Goal: Contribute content: Contribute content

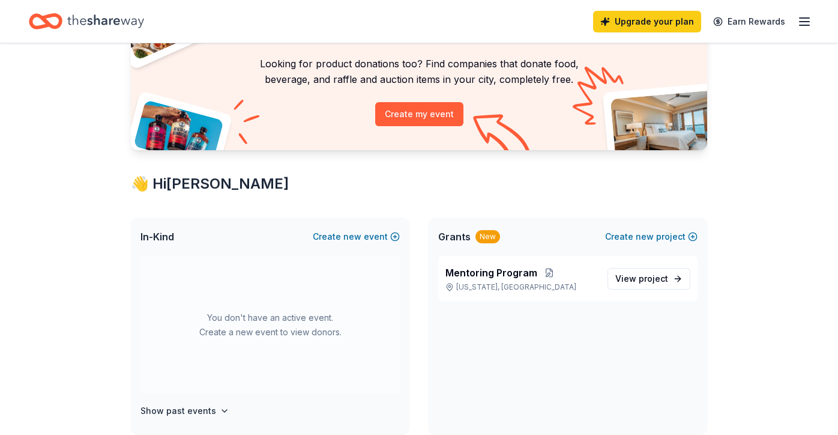
scroll to position [120, 0]
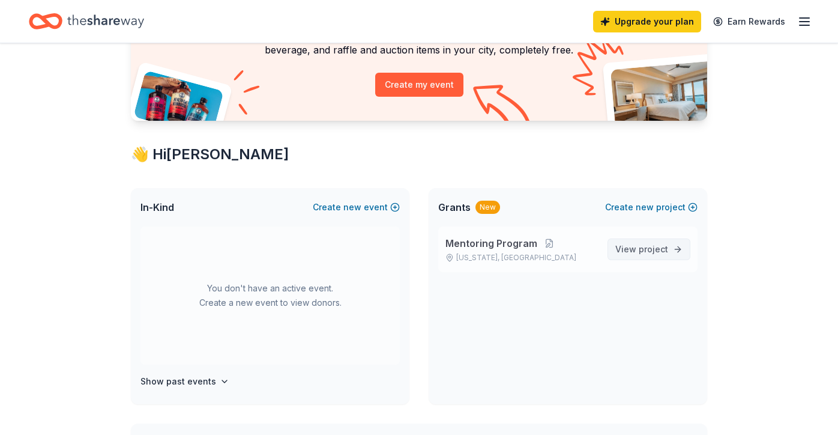
click at [637, 248] on span "View project" at bounding box center [641, 249] width 53 height 14
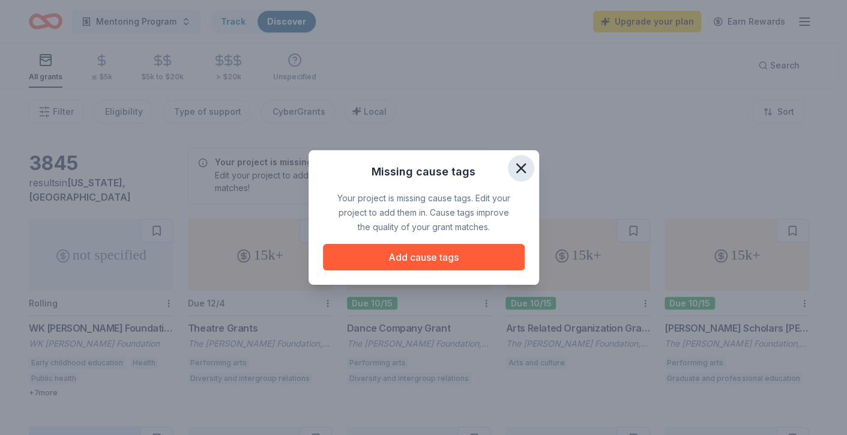
click at [520, 163] on icon "button" at bounding box center [521, 168] width 17 height 17
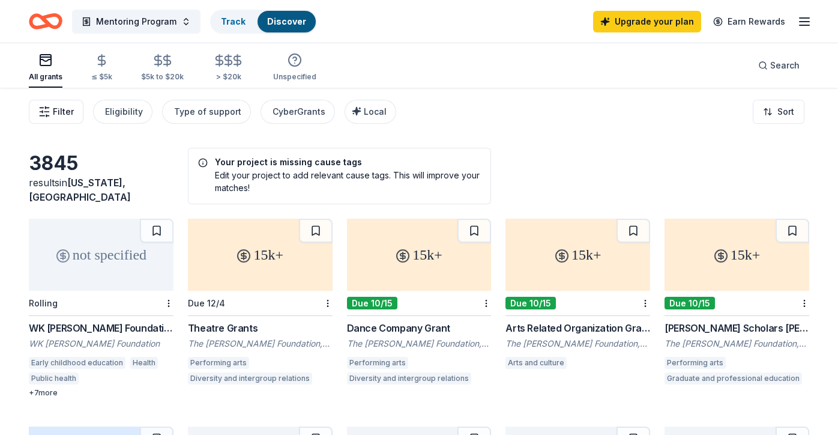
click at [50, 113] on button "Filter" at bounding box center [56, 112] width 55 height 24
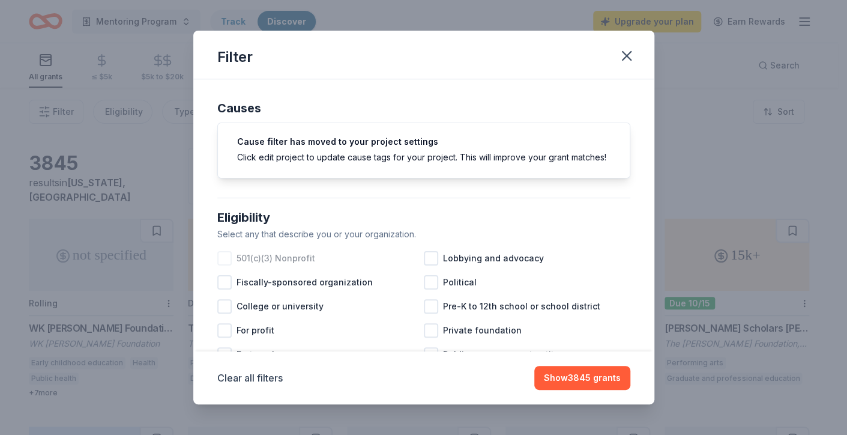
click at [223, 265] on div at bounding box center [224, 258] width 14 height 14
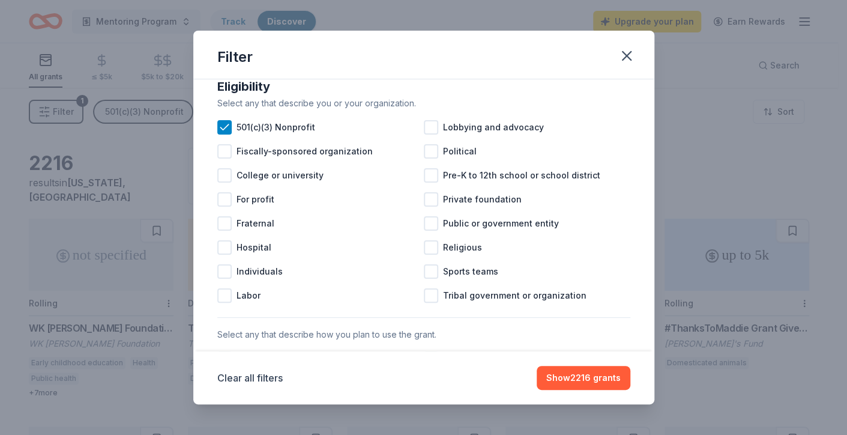
scroll to position [134, 0]
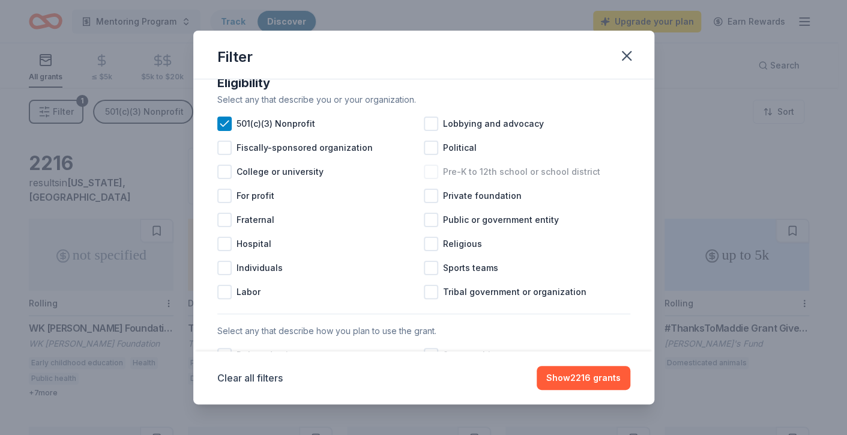
click at [424, 179] on div at bounding box center [431, 171] width 14 height 14
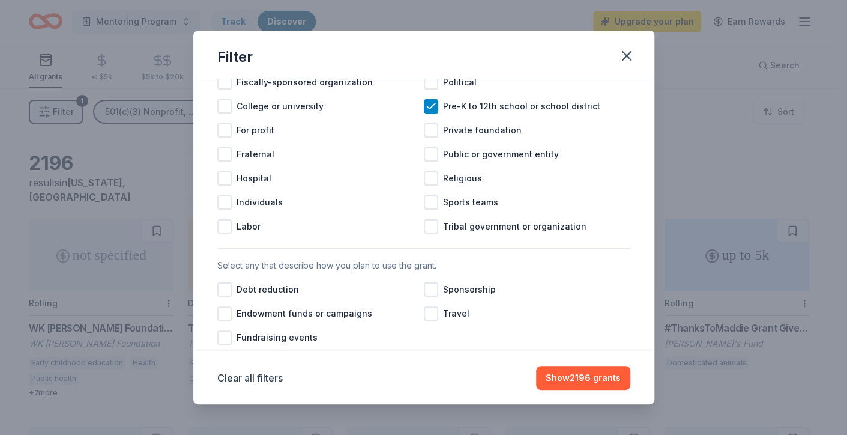
scroll to position [311, 0]
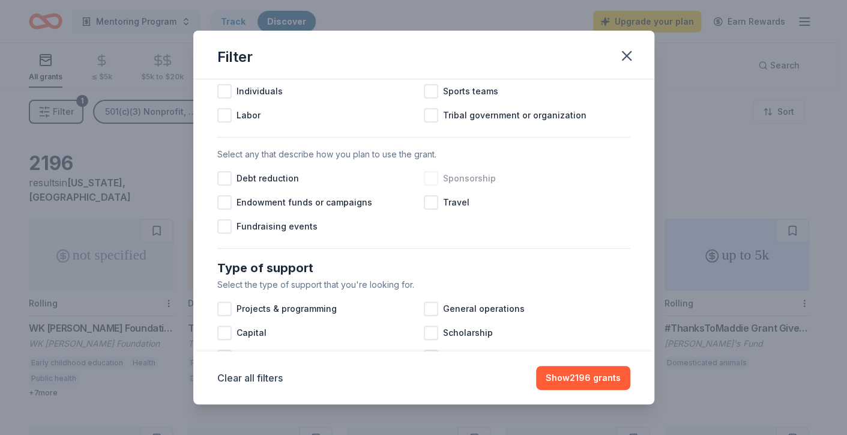
click at [427, 186] on div at bounding box center [431, 178] width 14 height 14
click at [224, 234] on div at bounding box center [224, 226] width 14 height 14
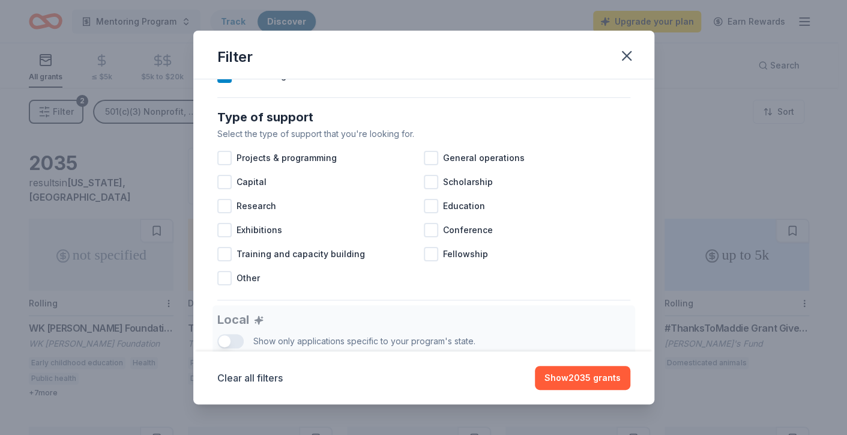
scroll to position [503, 0]
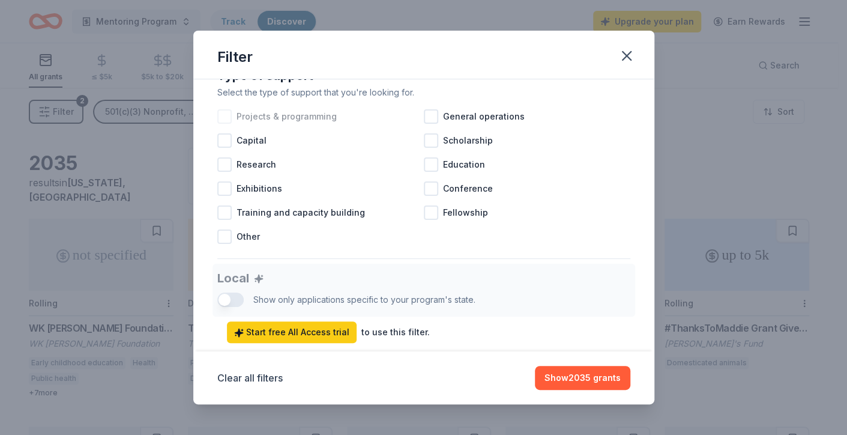
click at [220, 124] on div at bounding box center [224, 116] width 14 height 14
click at [425, 124] on div at bounding box center [431, 116] width 14 height 14
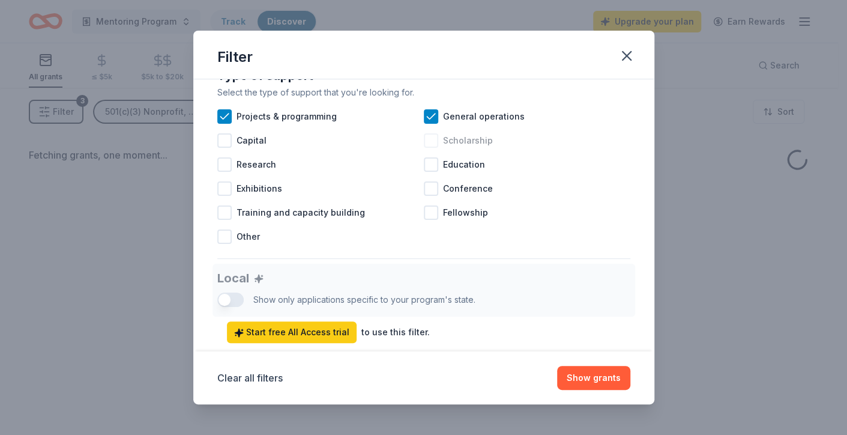
click at [427, 148] on div at bounding box center [431, 140] width 14 height 14
click at [430, 172] on div at bounding box center [431, 164] width 14 height 14
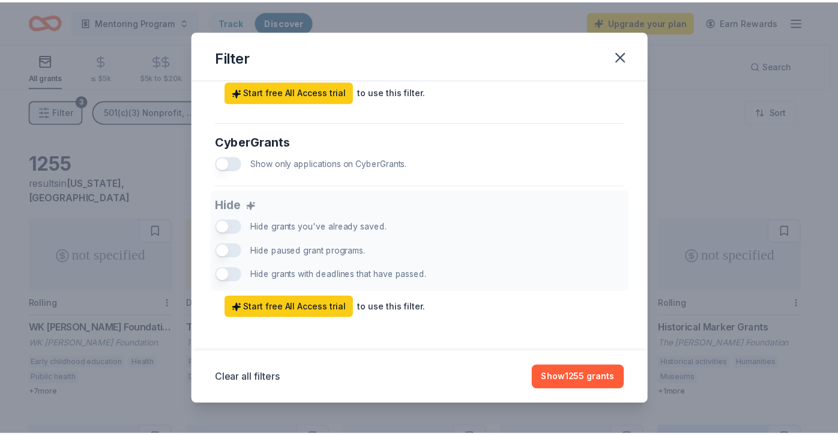
scroll to position [758, 0]
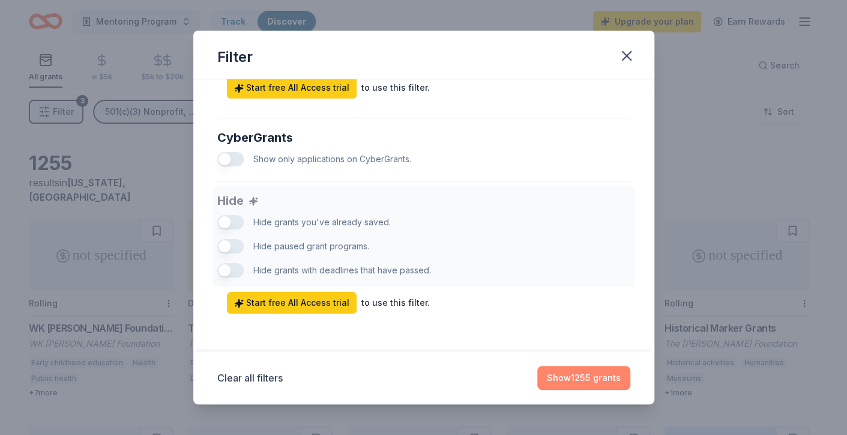
click at [584, 378] on button "Show 1255 grants" at bounding box center [583, 378] width 93 height 24
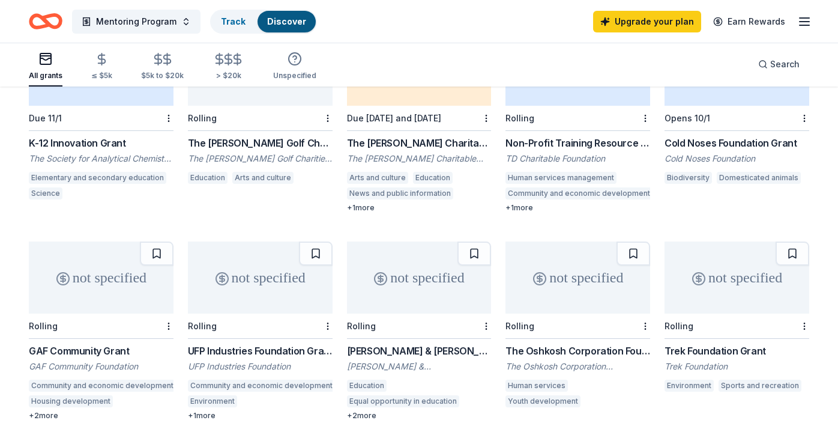
scroll to position [660, 0]
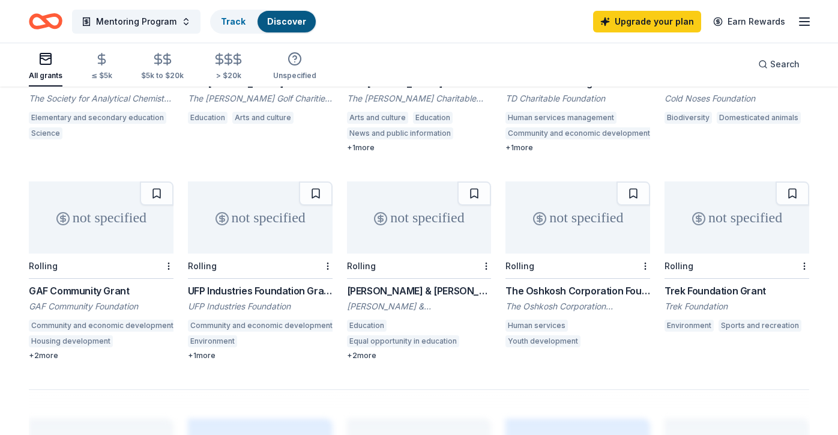
click at [424, 224] on div "not specified" at bounding box center [419, 217] width 145 height 72
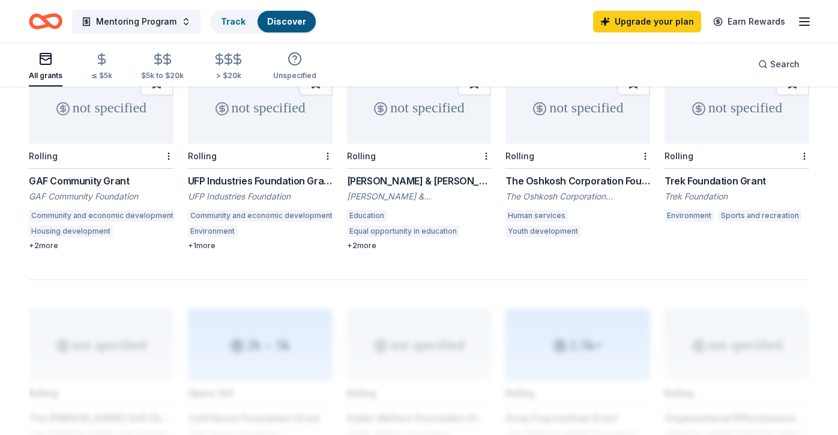
scroll to position [600, 0]
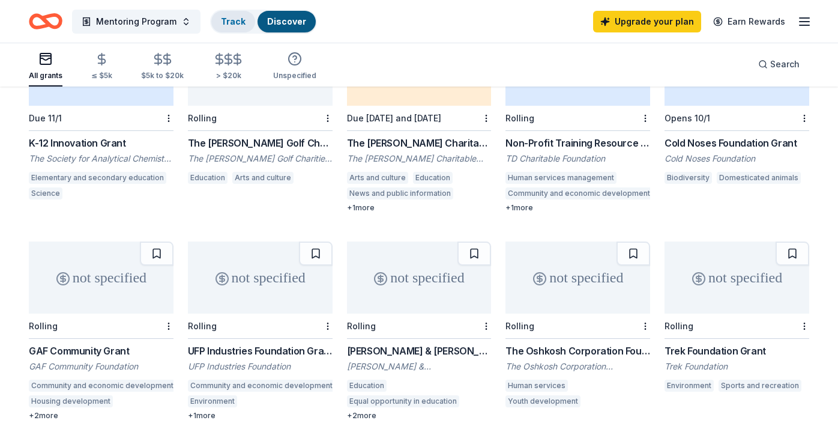
click at [228, 23] on link "Track" at bounding box center [233, 21] width 25 height 10
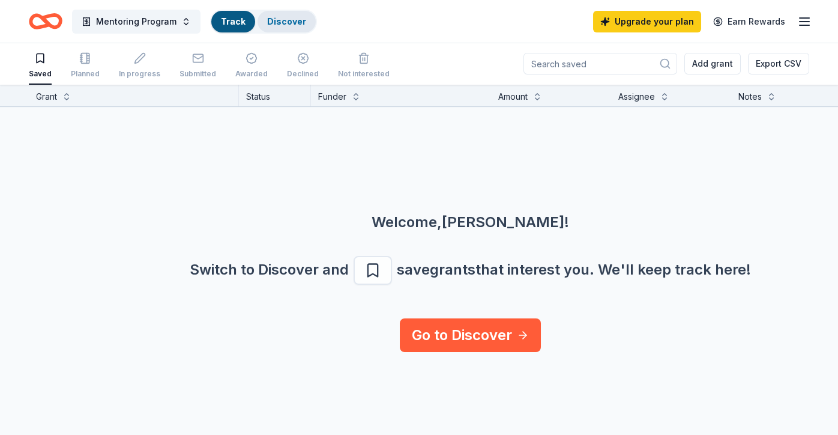
click at [278, 19] on link "Discover" at bounding box center [286, 21] width 39 height 10
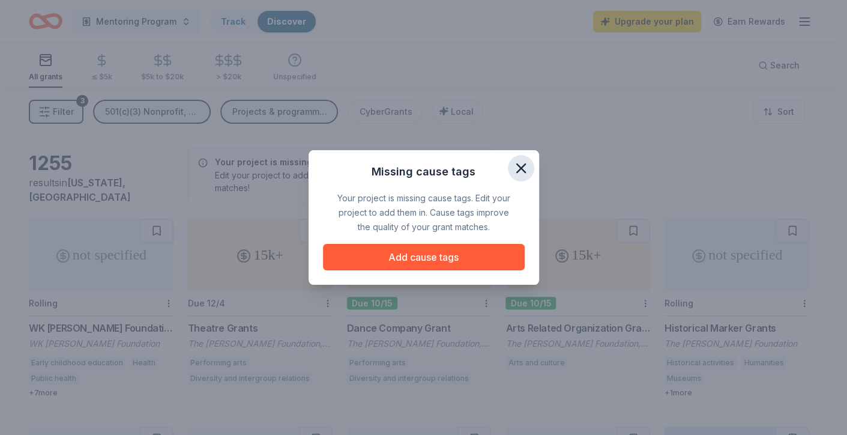
click at [522, 173] on icon "button" at bounding box center [521, 168] width 17 height 17
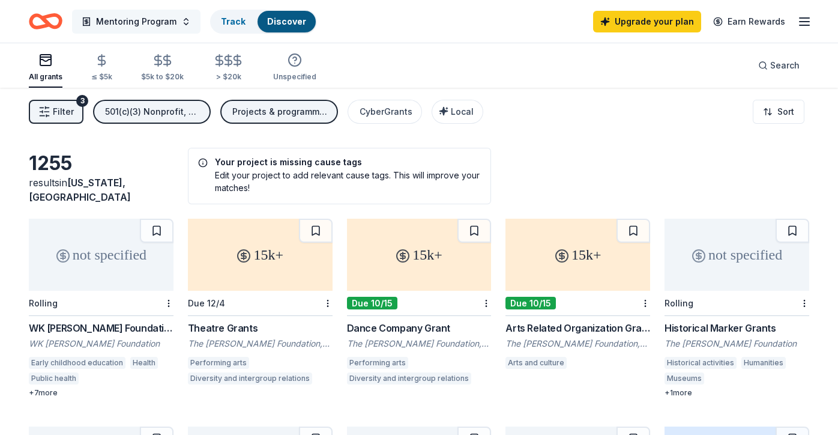
click at [181, 21] on button "Mentoring Program" at bounding box center [136, 22] width 128 height 24
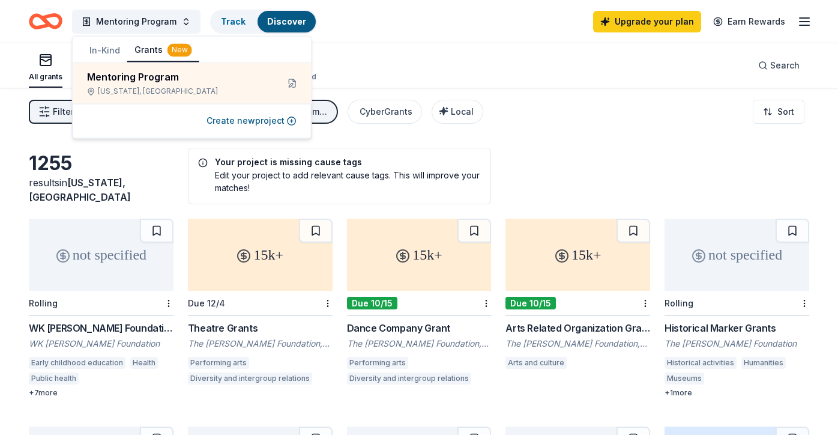
click at [406, 38] on div "Mentoring Program Track Discover Upgrade your plan Earn Rewards" at bounding box center [419, 21] width 838 height 43
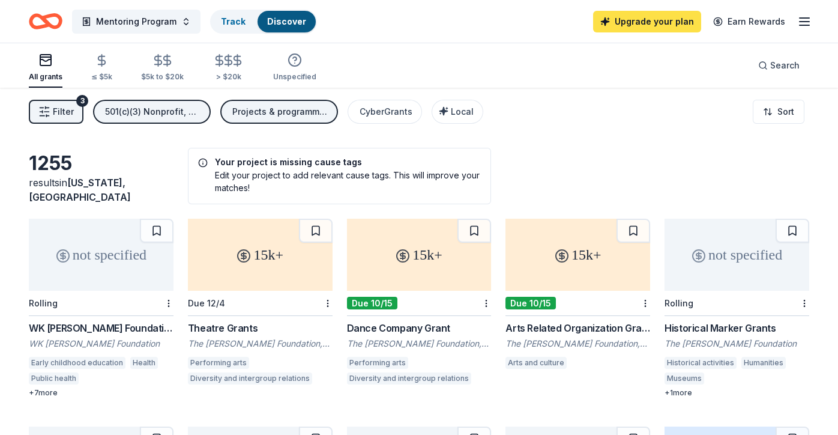
click at [650, 26] on link "Upgrade your plan" at bounding box center [647, 22] width 108 height 22
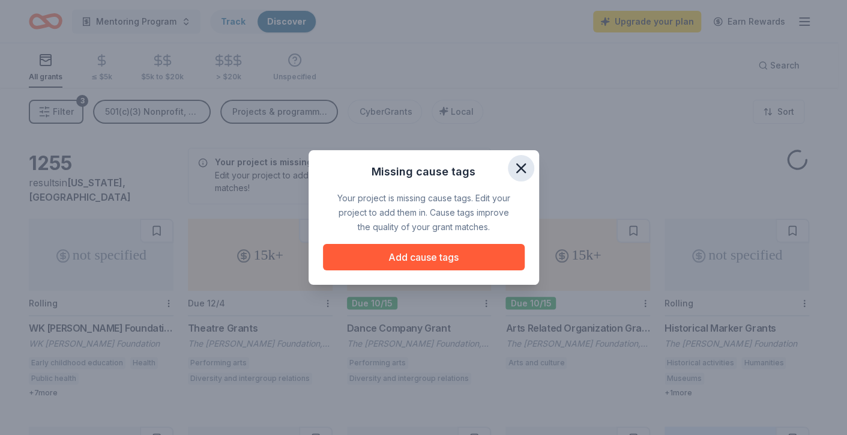
click at [517, 163] on icon "button" at bounding box center [521, 168] width 17 height 17
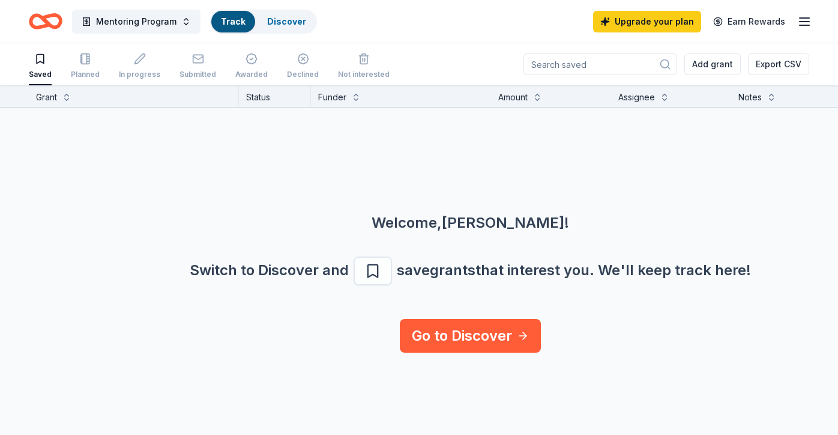
scroll to position [1, 0]
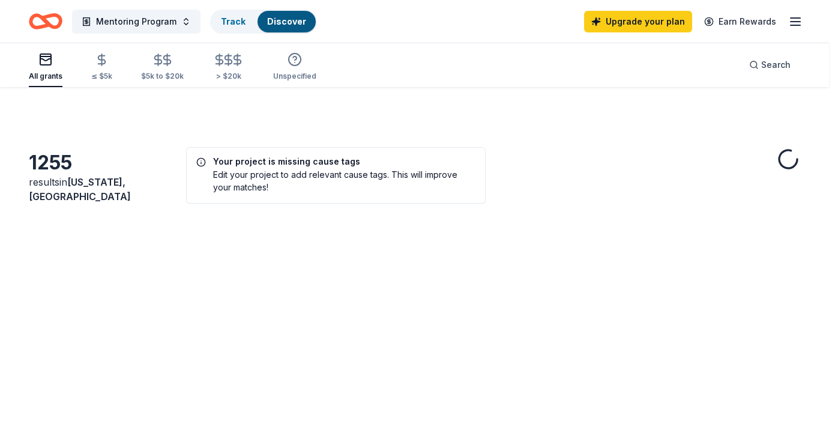
scroll to position [600, 0]
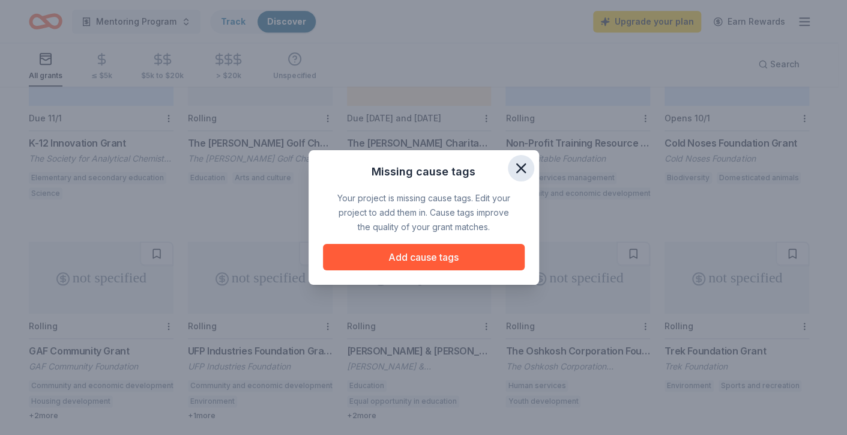
click at [526, 174] on icon "button" at bounding box center [521, 168] width 17 height 17
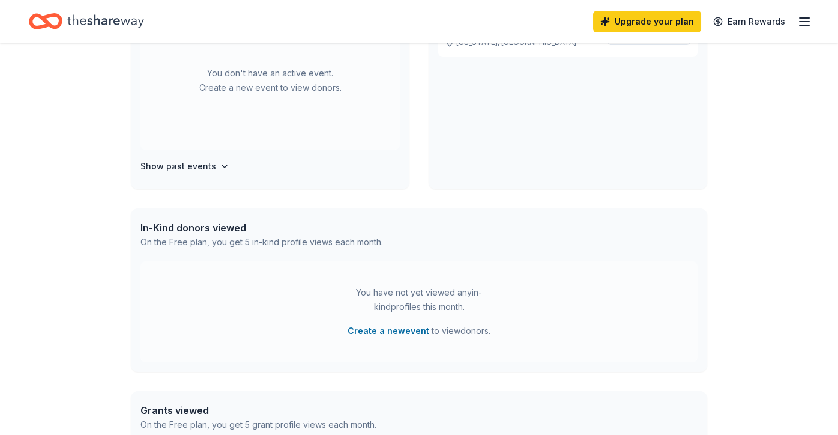
scroll to position [360, 0]
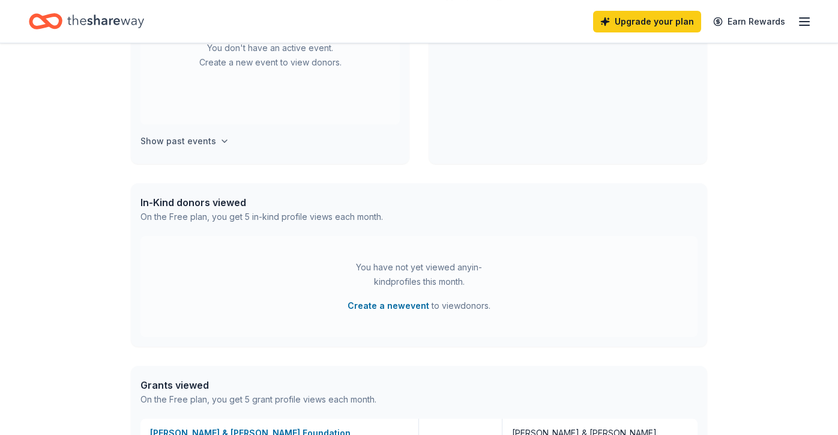
click at [189, 139] on h4 "Show past events" at bounding box center [178, 141] width 76 height 14
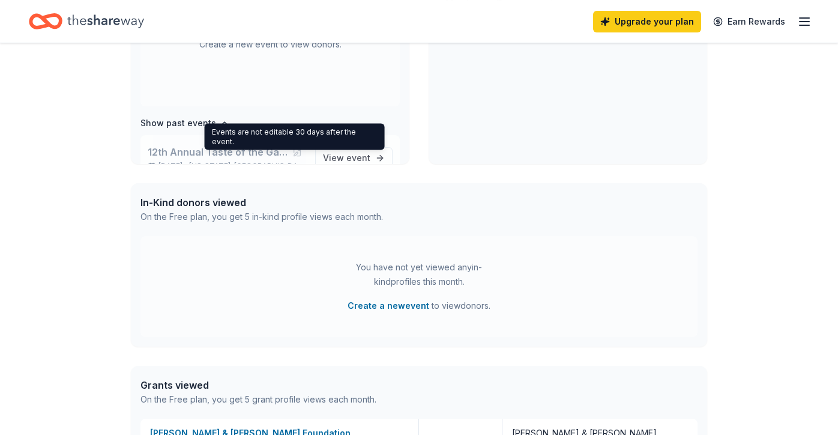
scroll to position [77, 0]
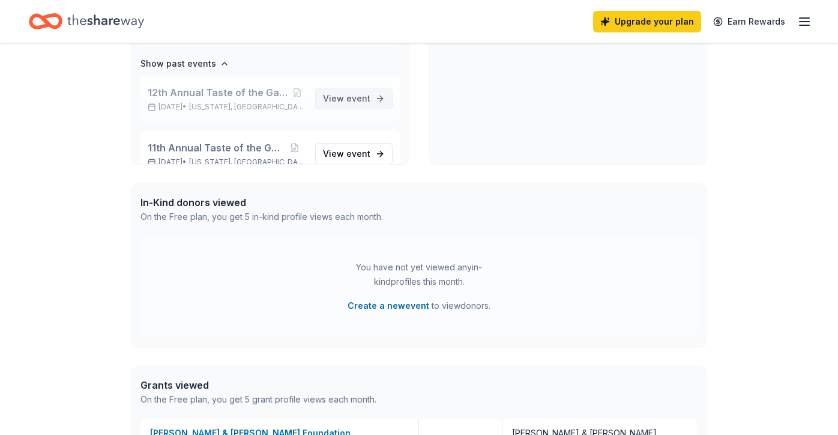
click at [334, 94] on span "View event" at bounding box center [346, 98] width 47 height 14
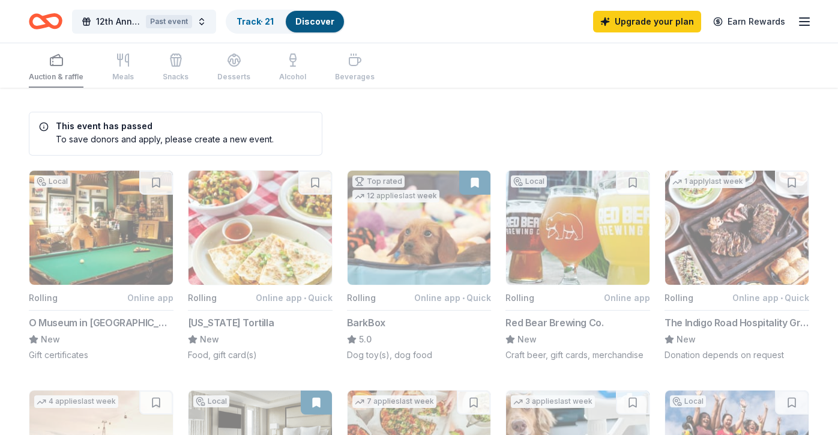
click at [42, 25] on icon "Home" at bounding box center [40, 21] width 19 height 12
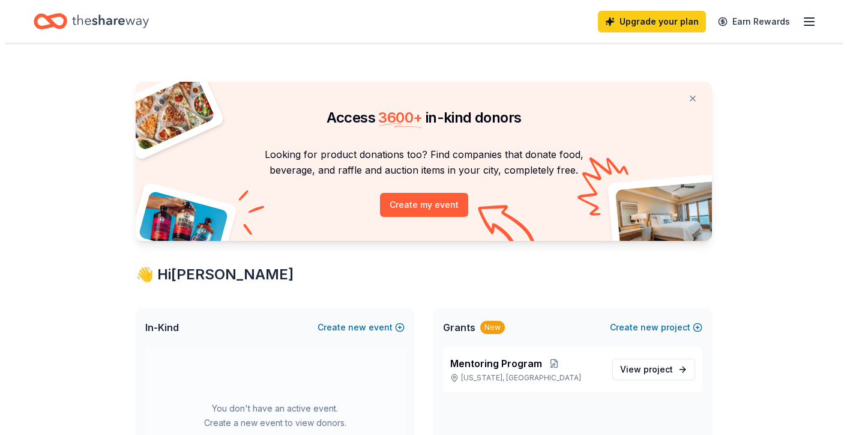
scroll to position [120, 0]
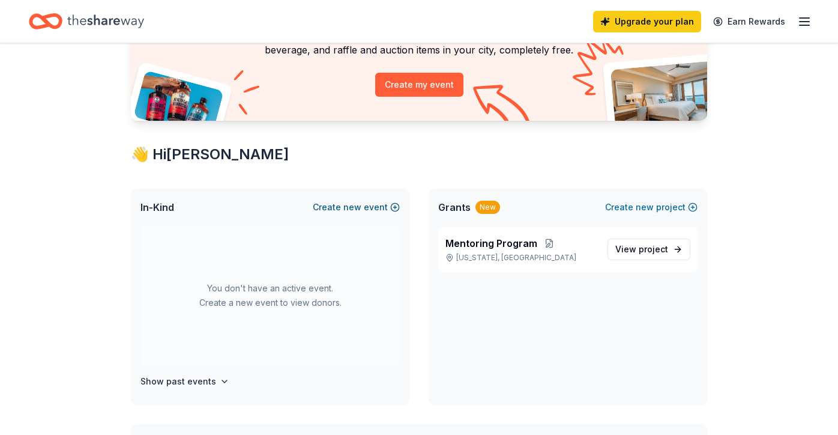
click at [353, 210] on span "new" at bounding box center [352, 207] width 18 height 14
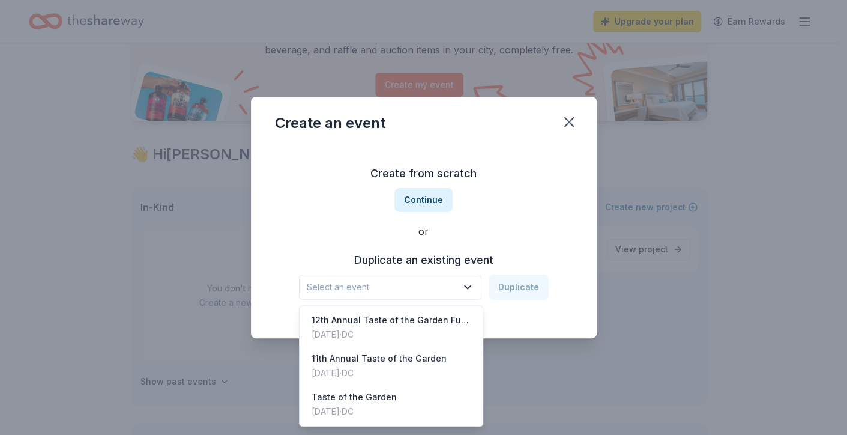
click at [472, 287] on icon "button" at bounding box center [468, 287] width 12 height 12
click at [437, 321] on div "12th Annual Taste of the Garden Fundraiser" at bounding box center [392, 320] width 160 height 14
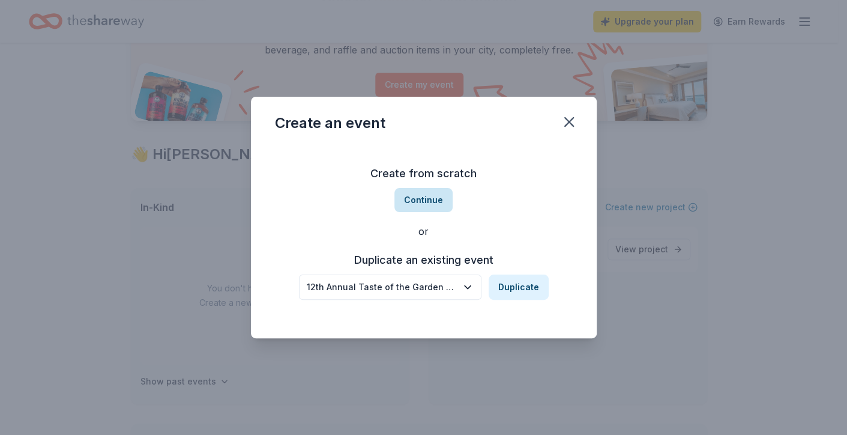
click at [431, 199] on button "Continue" at bounding box center [423, 200] width 58 height 24
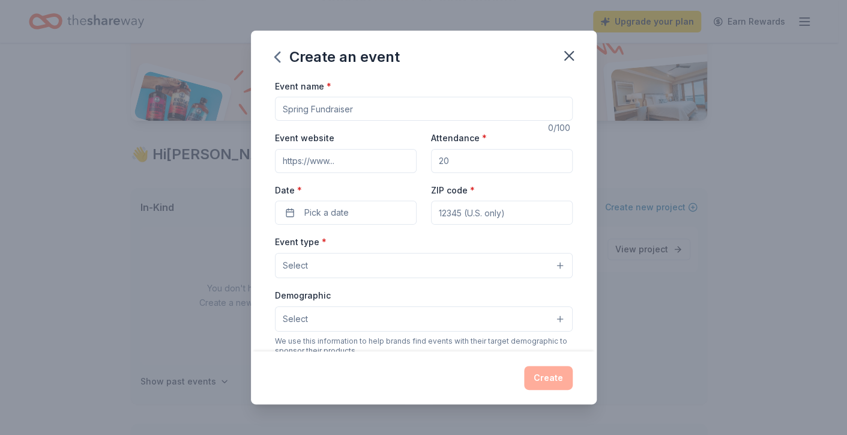
click at [307, 109] on input "Event name *" at bounding box center [424, 109] width 298 height 24
type input "13th Taste of the Garden"
click at [448, 163] on input "Attendance *" at bounding box center [502, 161] width 142 height 24
type input "175"
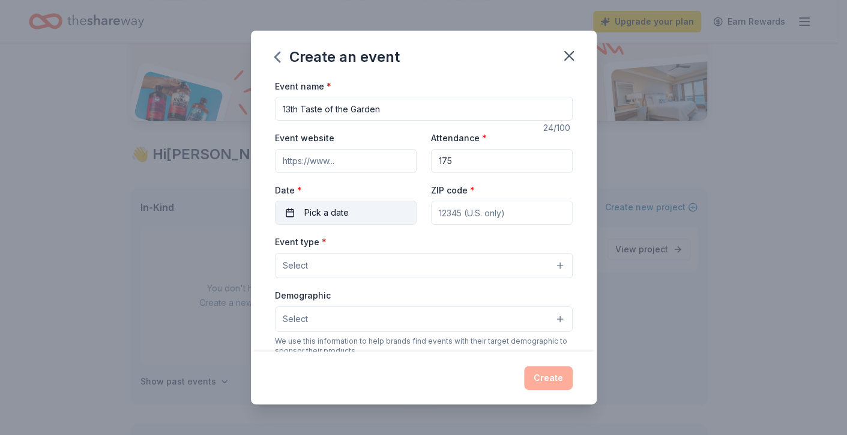
click at [336, 216] on span "Pick a date" at bounding box center [326, 212] width 44 height 14
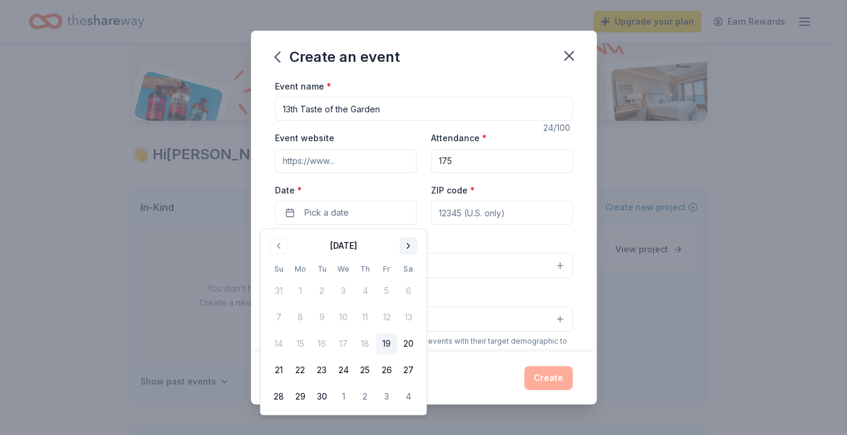
click at [407, 247] on button "Go to next month" at bounding box center [408, 245] width 17 height 17
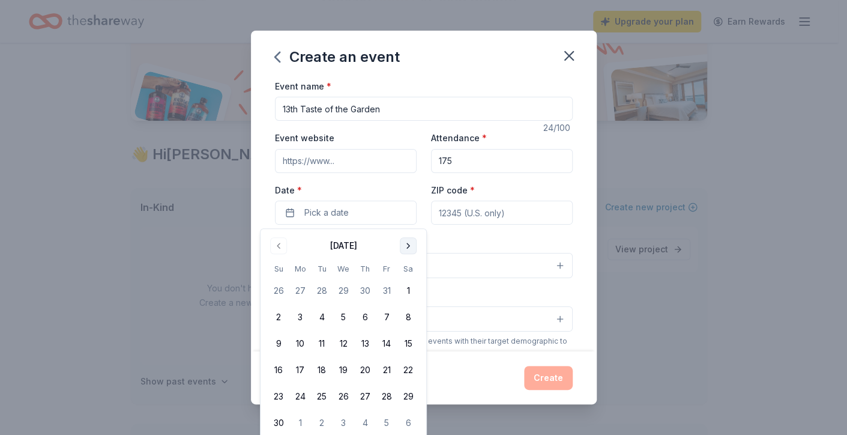
click at [407, 247] on button "Go to next month" at bounding box center [408, 245] width 17 height 17
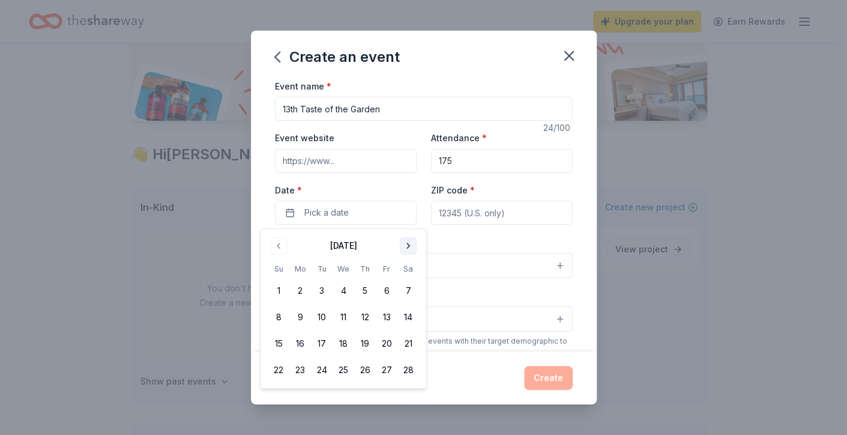
click at [407, 247] on button "Go to next month" at bounding box center [408, 245] width 17 height 17
click at [405, 249] on button "Go to next month" at bounding box center [408, 245] width 17 height 17
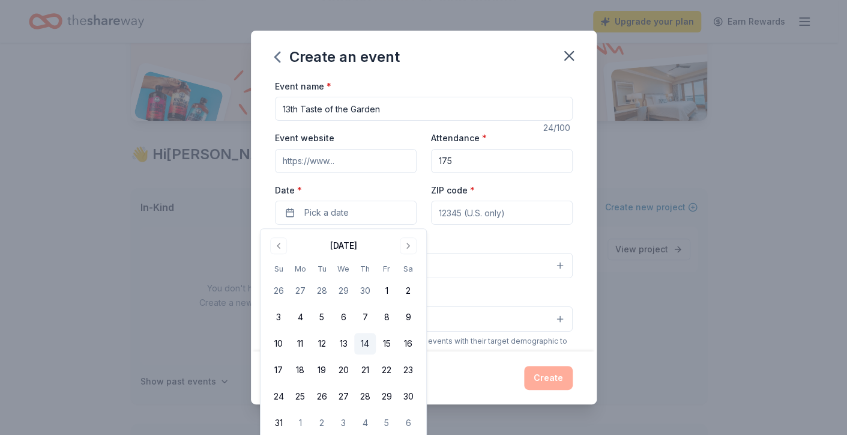
click at [366, 340] on button "14" at bounding box center [365, 344] width 22 height 22
click at [459, 217] on input "ZIP code *" at bounding box center [502, 213] width 142 height 24
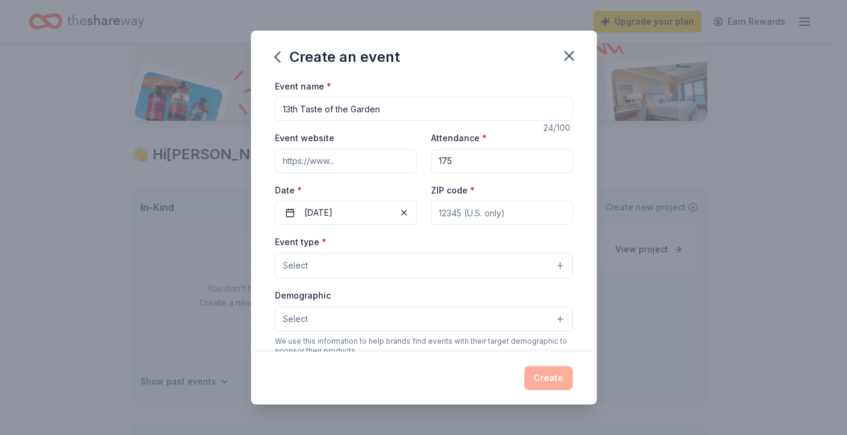
type input "20024"
type input "400 E Street SW"
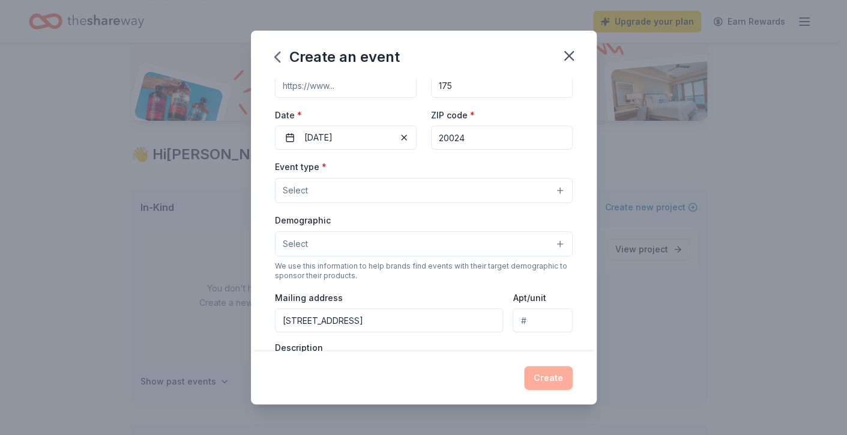
scroll to position [98, 0]
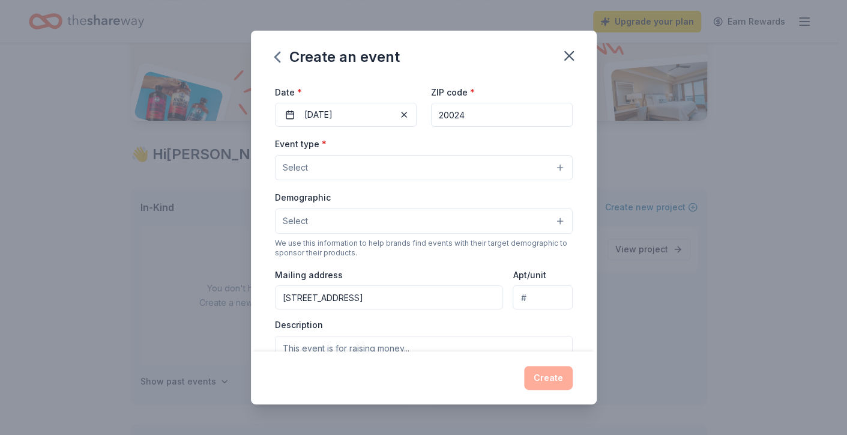
click at [551, 168] on button "Select" at bounding box center [424, 167] width 298 height 25
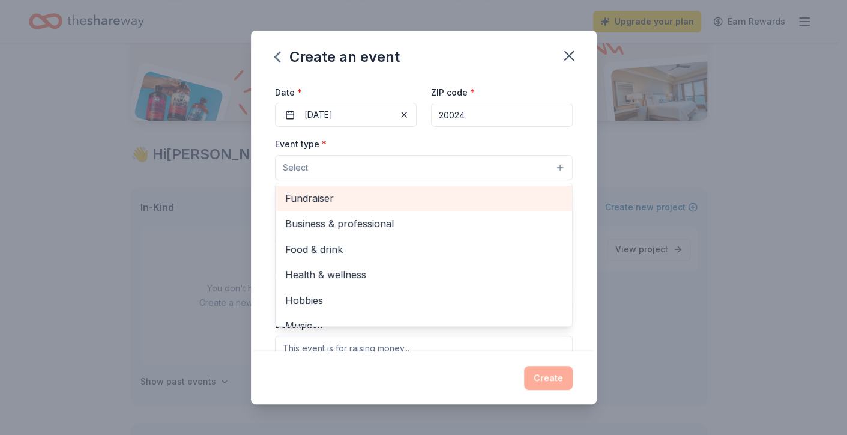
click at [409, 194] on span "Fundraiser" at bounding box center [423, 198] width 277 height 16
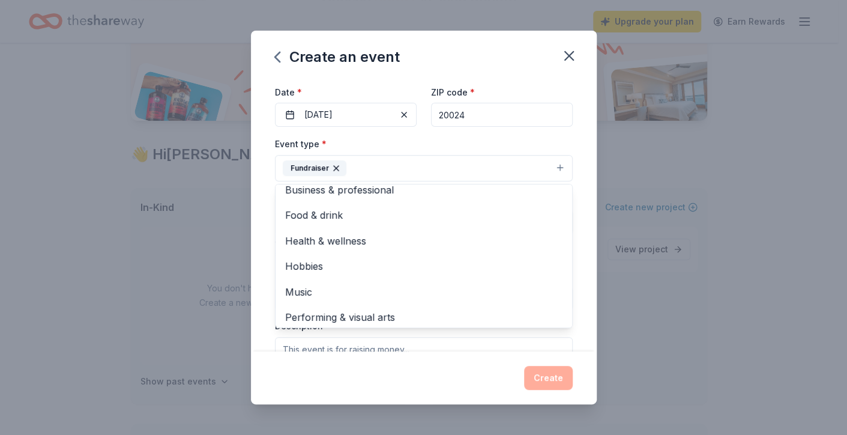
scroll to position [14, 0]
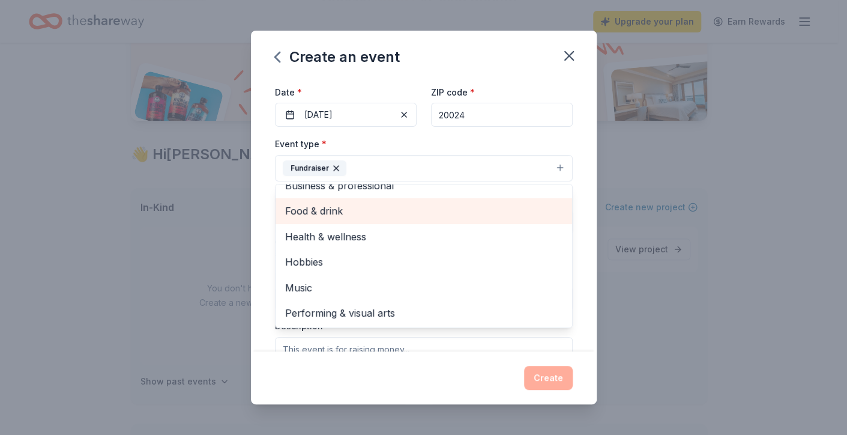
click at [404, 208] on span "Food & drink" at bounding box center [423, 211] width 277 height 16
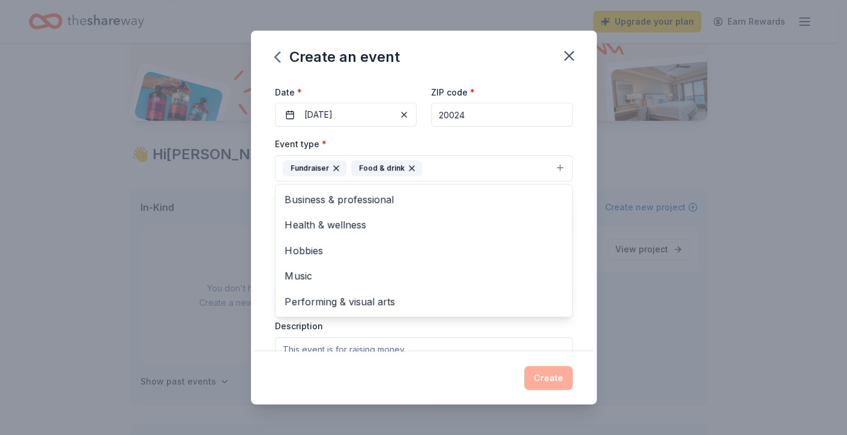
click at [572, 178] on div "Event name * 13th Taste of the Garden 24 /100 Event website Attendance * 175 Da…" at bounding box center [424, 215] width 346 height 273
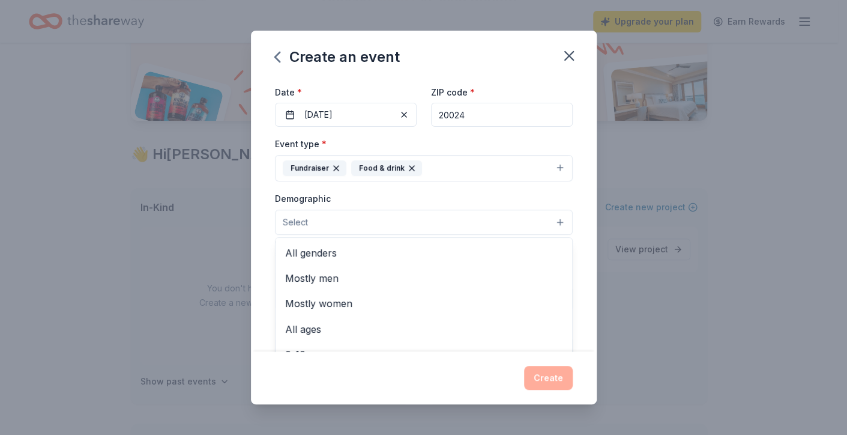
click at [551, 223] on button "Select" at bounding box center [424, 222] width 298 height 25
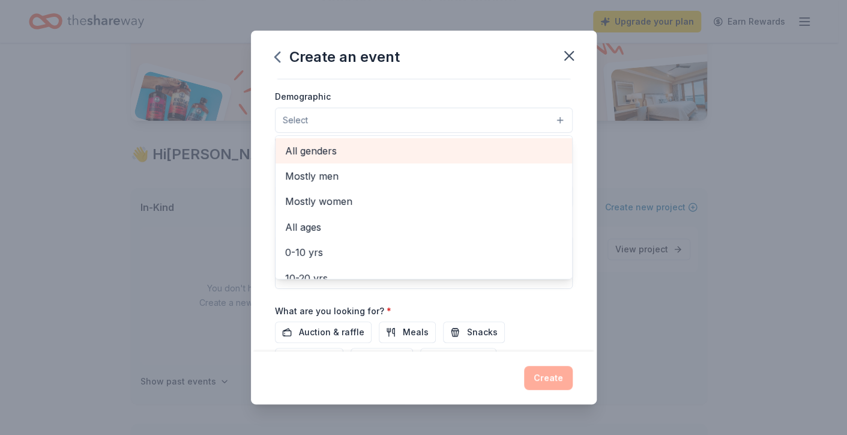
click at [382, 150] on span "All genders" at bounding box center [423, 151] width 277 height 16
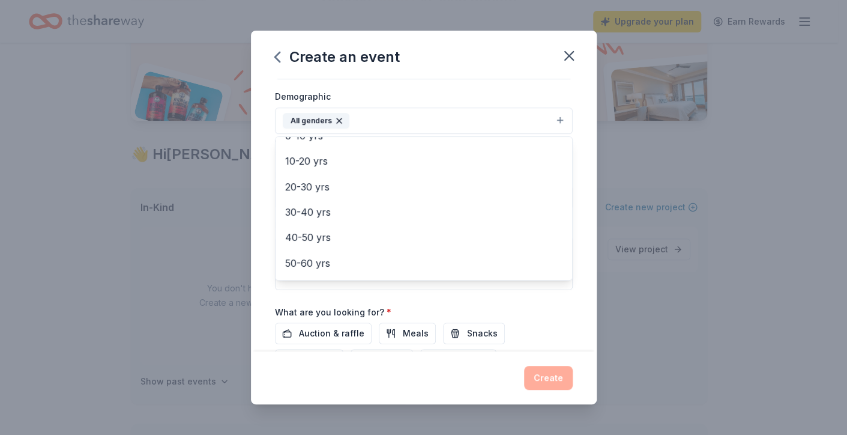
scroll to position [95, 0]
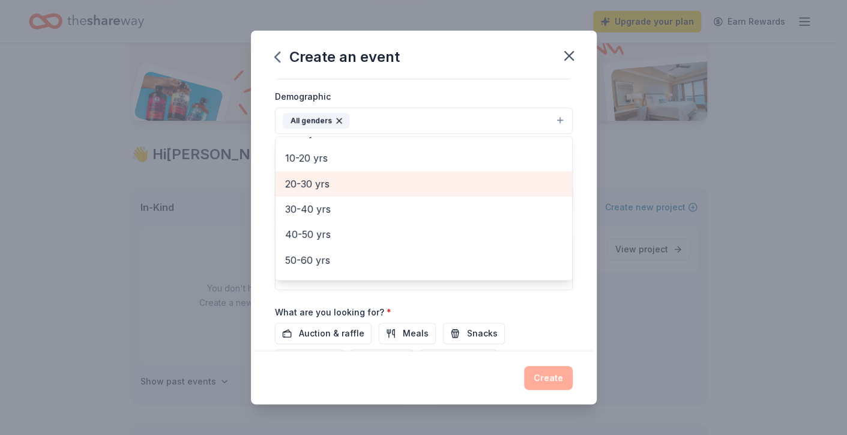
click at [377, 183] on span "20-30 yrs" at bounding box center [423, 184] width 277 height 16
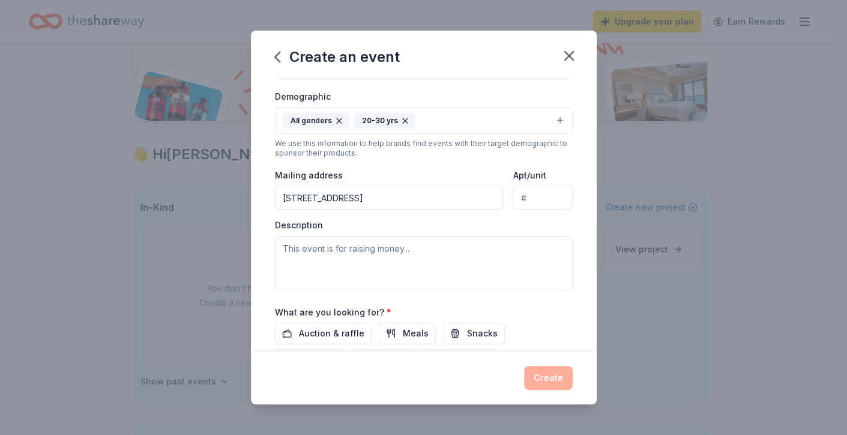
click at [427, 120] on button "All genders 20-30 yrs" at bounding box center [424, 120] width 298 height 26
click at [460, 120] on button "All genders 20-30 yrs" at bounding box center [424, 120] width 298 height 26
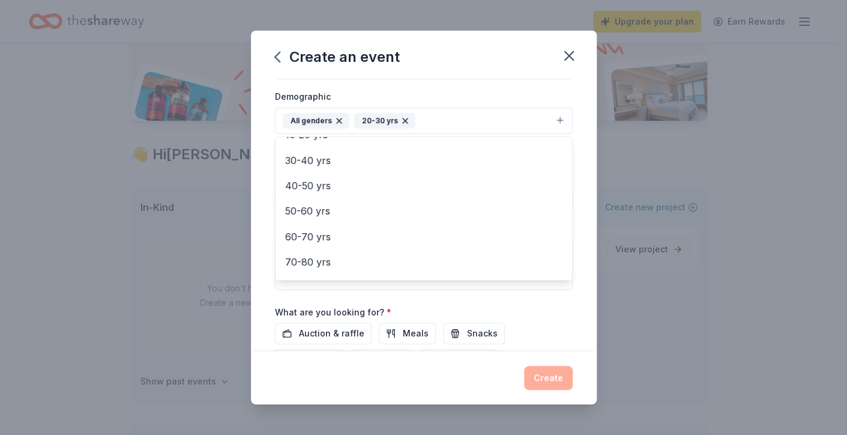
scroll to position [120, 0]
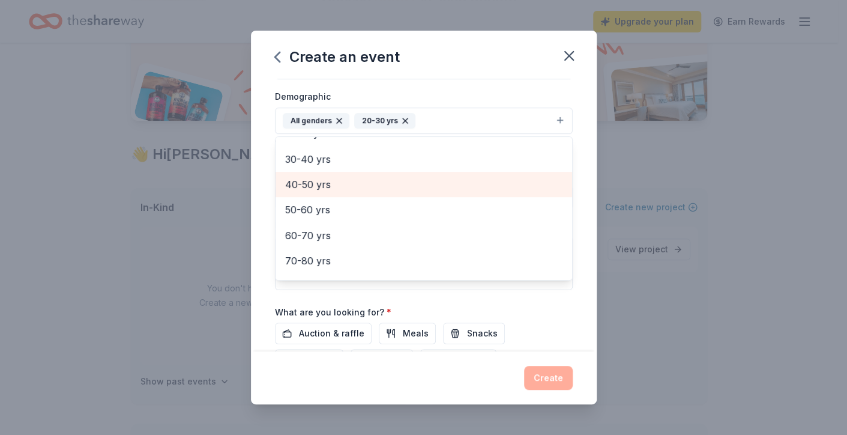
click at [345, 186] on span "40-50 yrs" at bounding box center [423, 185] width 277 height 16
click at [336, 187] on span "50-60 yrs" at bounding box center [423, 189] width 277 height 16
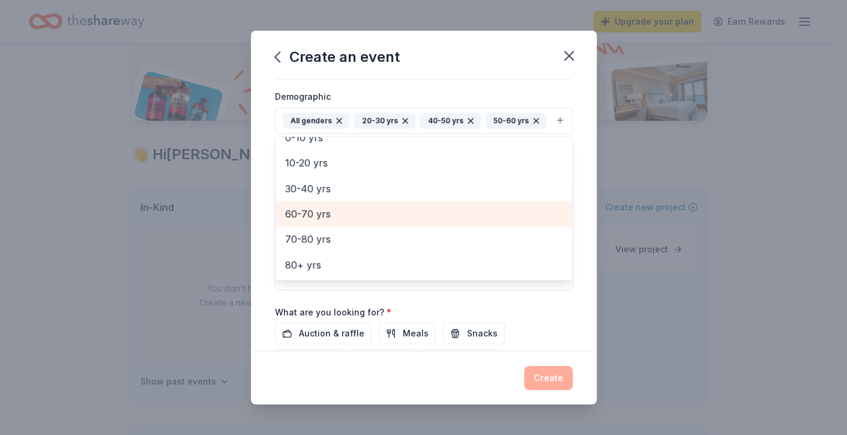
click at [447, 211] on span "60-70 yrs" at bounding box center [423, 214] width 277 height 16
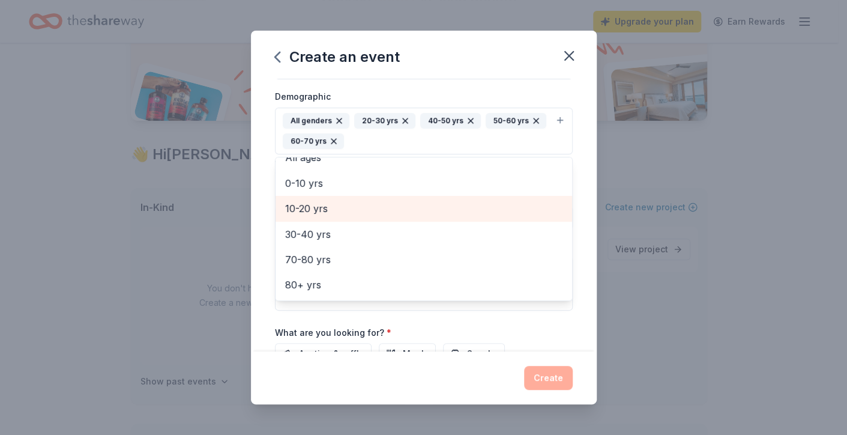
scroll to position [65, 0]
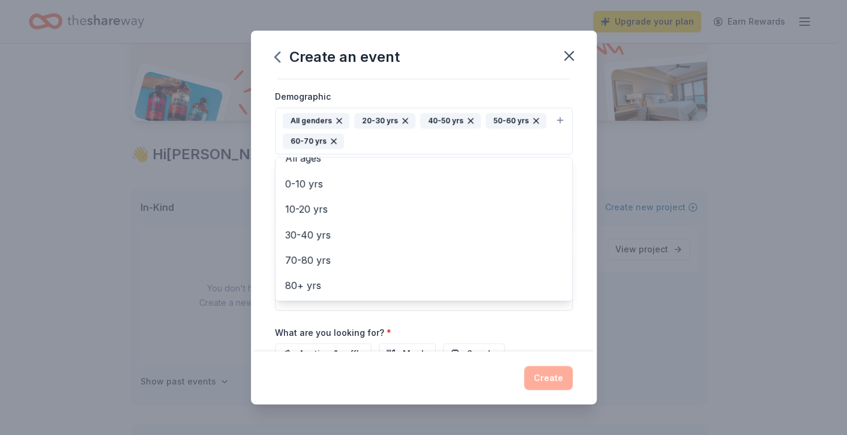
click at [579, 166] on div "Event name * 13th Taste of the Garden 24 /100 Event website Attendance * 175 Da…" at bounding box center [424, 215] width 346 height 273
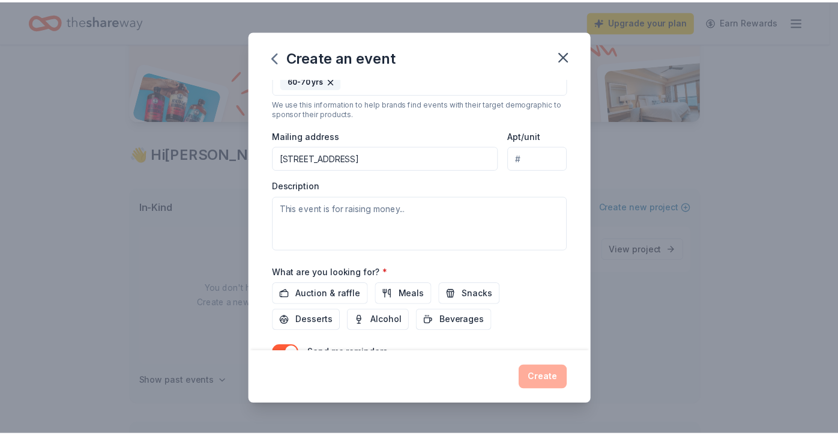
scroll to position [320, 0]
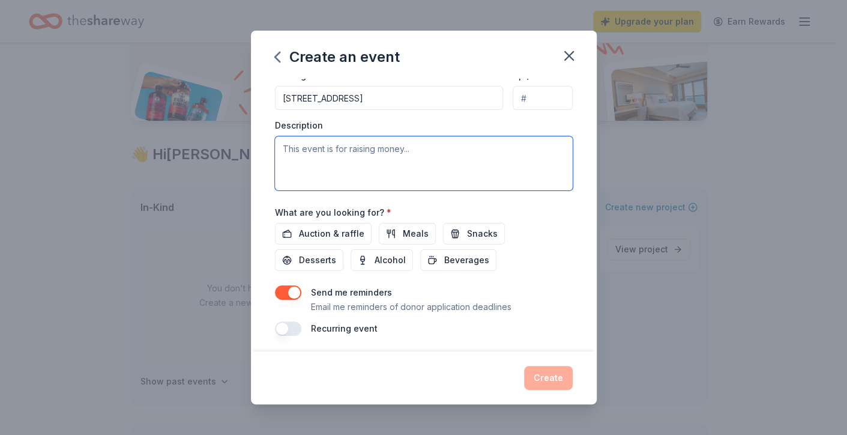
click at [458, 163] on textarea at bounding box center [424, 163] width 298 height 54
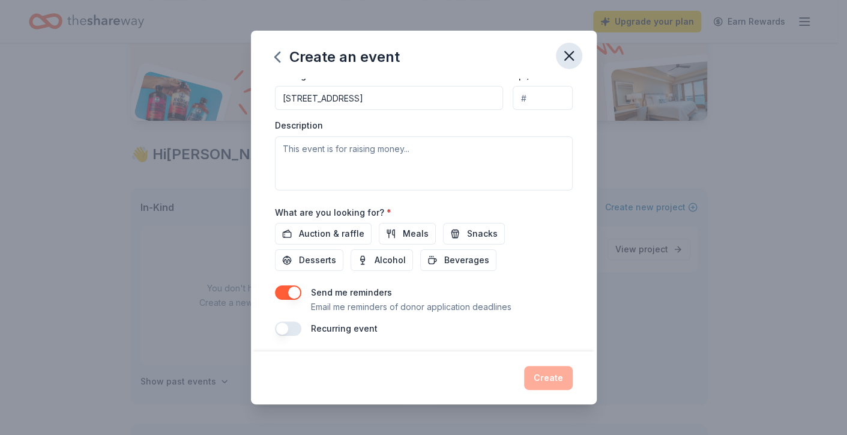
click at [566, 52] on icon "button" at bounding box center [569, 56] width 8 height 8
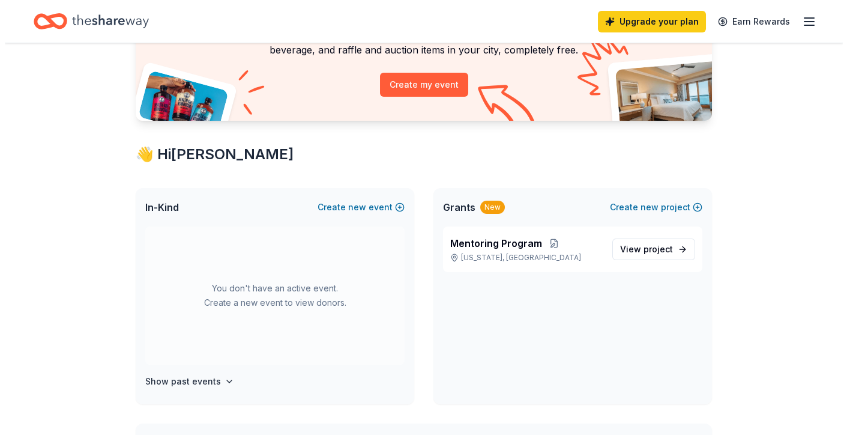
scroll to position [0, 0]
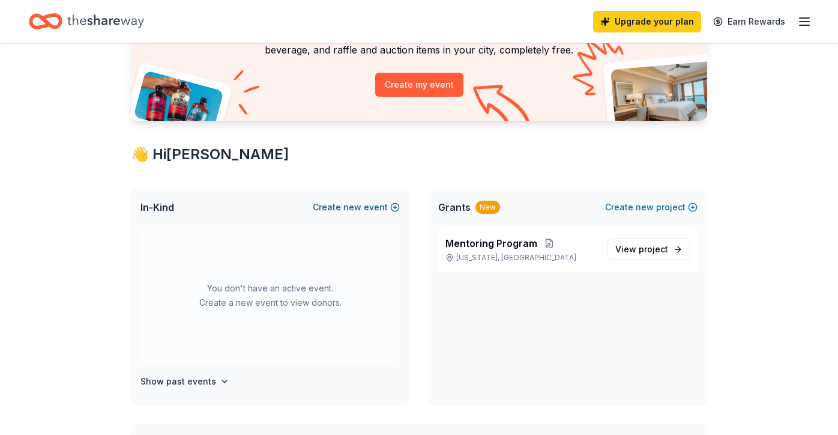
click at [368, 205] on button "Create new event" at bounding box center [356, 207] width 87 height 14
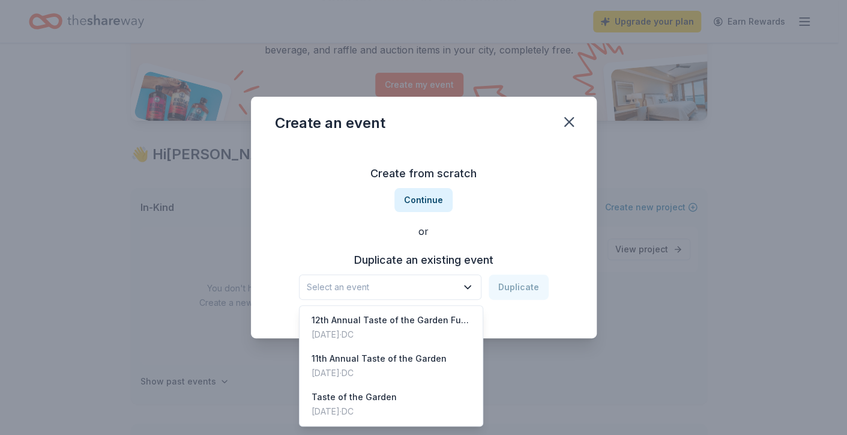
click at [471, 287] on icon "button" at bounding box center [468, 287] width 6 height 3
click at [429, 318] on div "12th Annual Taste of the Garden Fundraiser" at bounding box center [392, 320] width 160 height 14
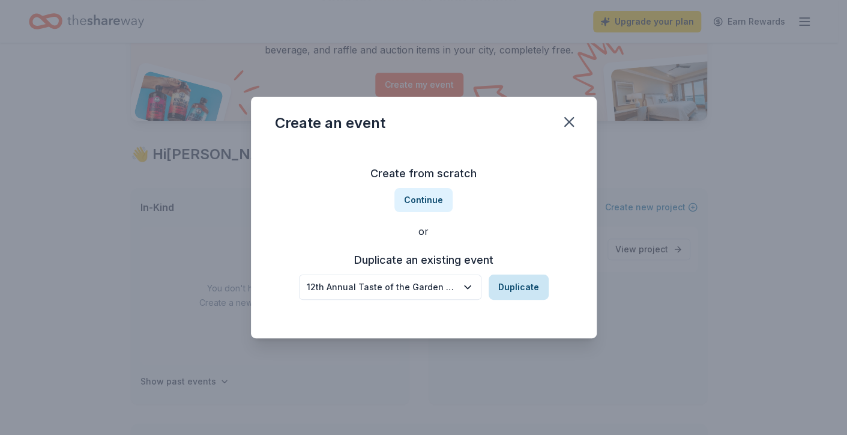
click at [518, 292] on button "Duplicate" at bounding box center [519, 286] width 60 height 25
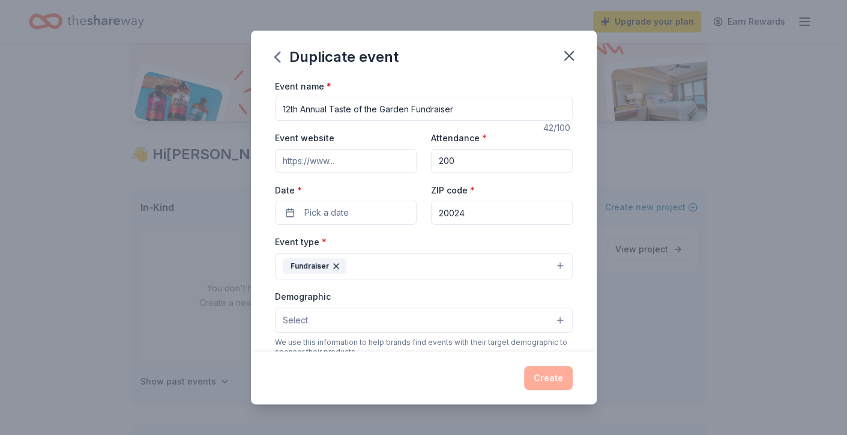
click at [289, 110] on input "12th Annual Taste of the Garden Fundraiser" at bounding box center [424, 109] width 298 height 24
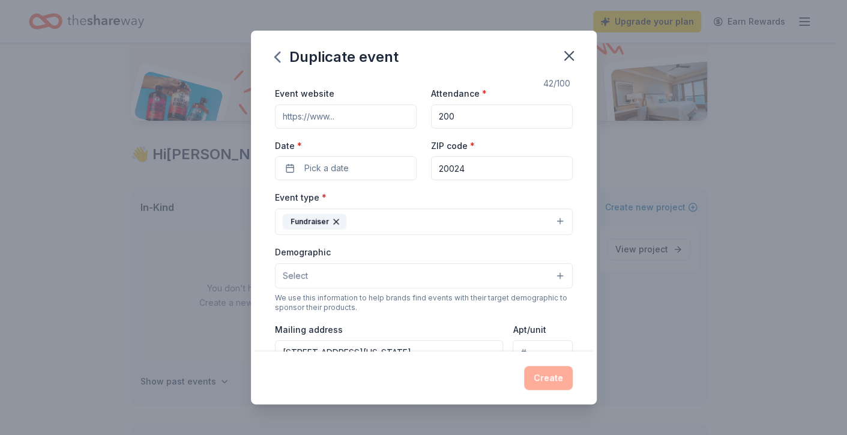
scroll to position [59, 0]
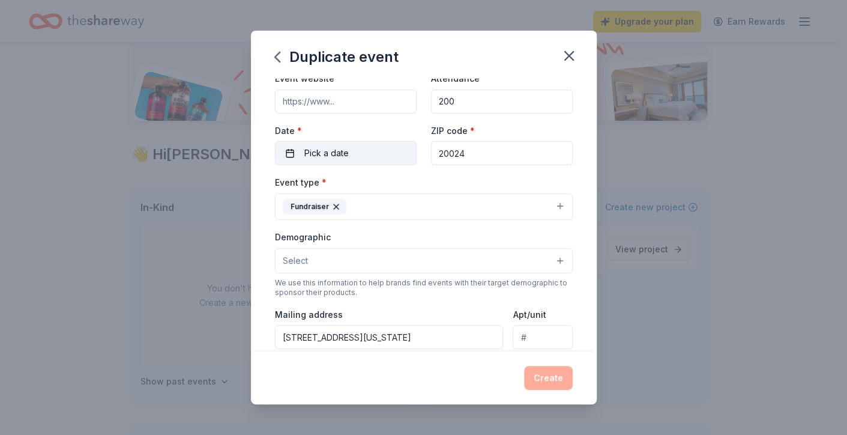
type input "13th Annual Taste of the Garden Fundraiser"
click at [349, 146] on button "Pick a date" at bounding box center [346, 153] width 142 height 24
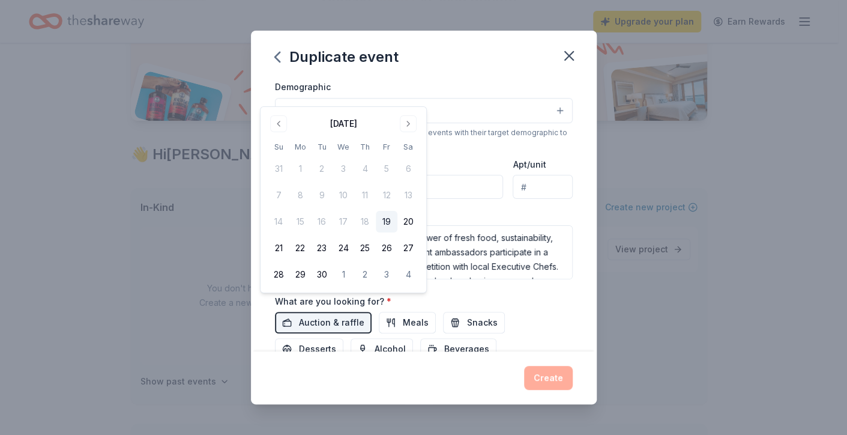
scroll to position [120, 0]
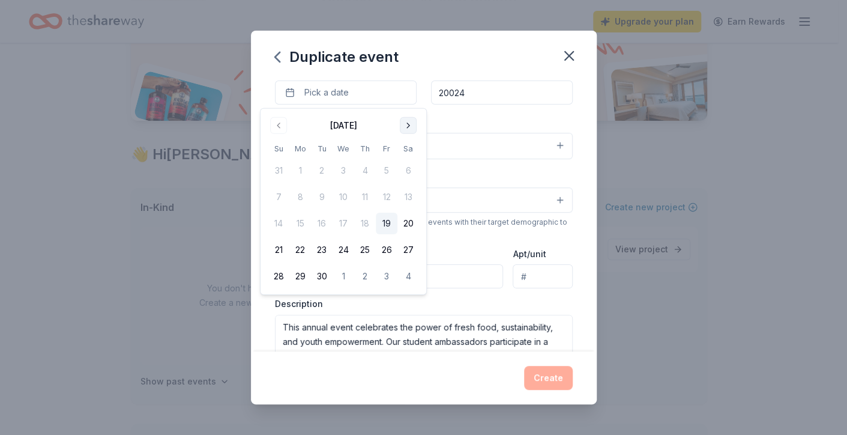
click at [411, 126] on button "Go to next month" at bounding box center [408, 125] width 17 height 17
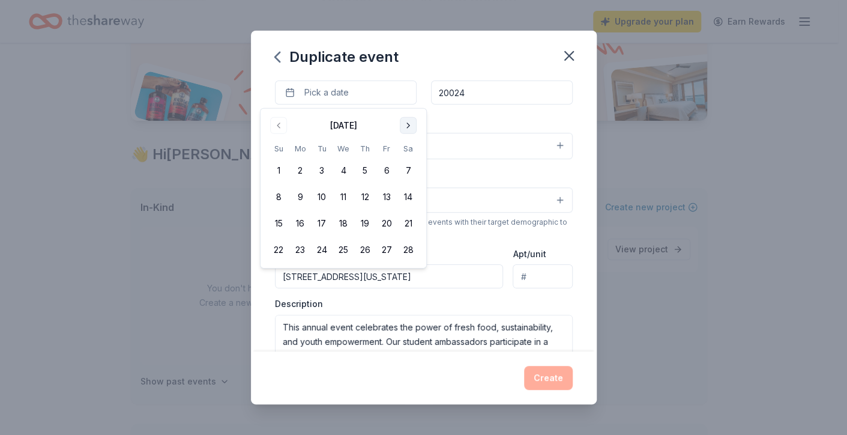
click at [411, 126] on button "Go to next month" at bounding box center [408, 125] width 17 height 17
click at [366, 220] on button "14" at bounding box center [365, 224] width 22 height 22
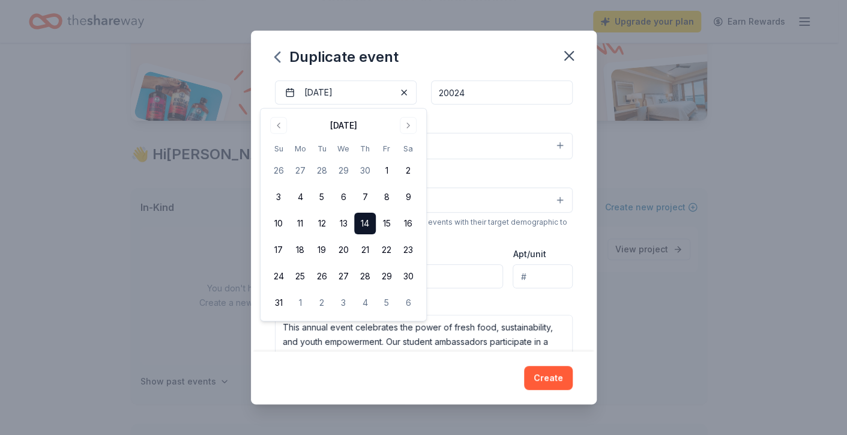
click at [572, 198] on div "Event name * 13th Annual Taste of the Garden Fundraiser 42 /100 Event website A…" at bounding box center [424, 215] width 346 height 273
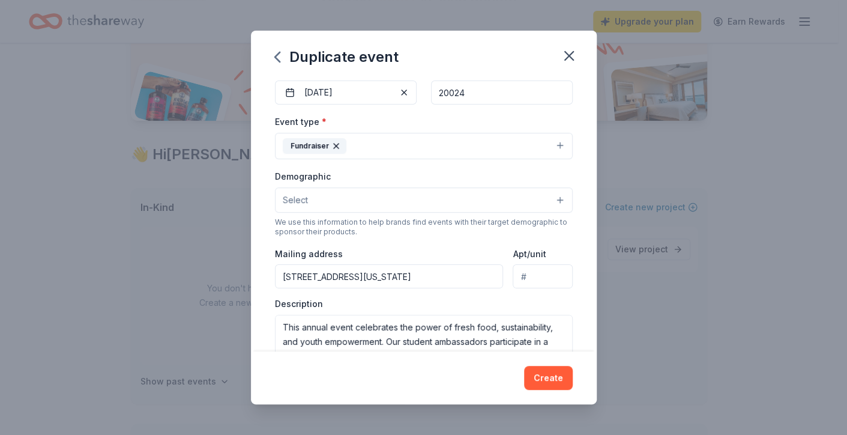
click at [551, 143] on button "Fundraiser" at bounding box center [424, 146] width 298 height 26
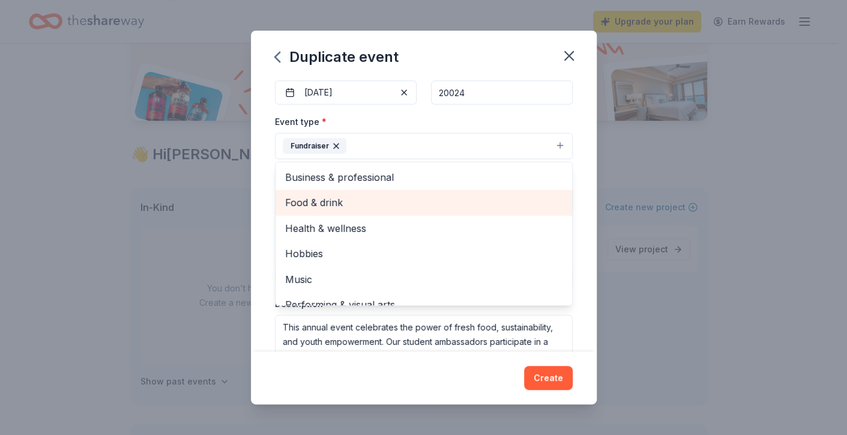
click at [411, 196] on span "Food & drink" at bounding box center [423, 203] width 277 height 16
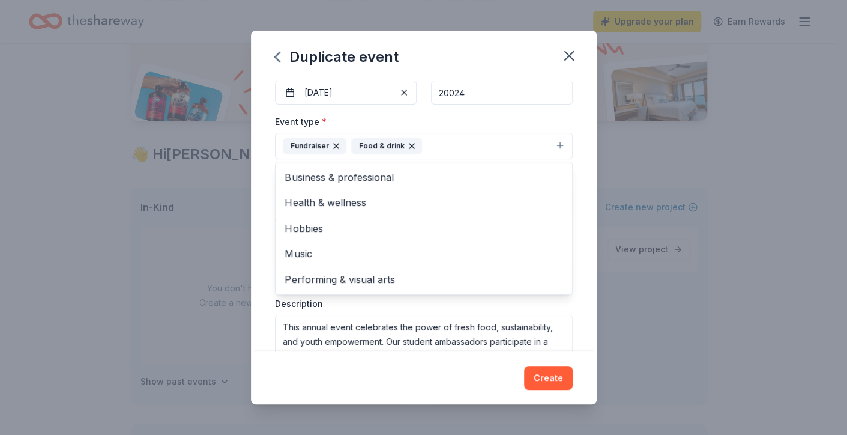
click at [577, 178] on div "Event name * 13th Annual Taste of the Garden Fundraiser 42 /100 Event website A…" at bounding box center [424, 215] width 346 height 273
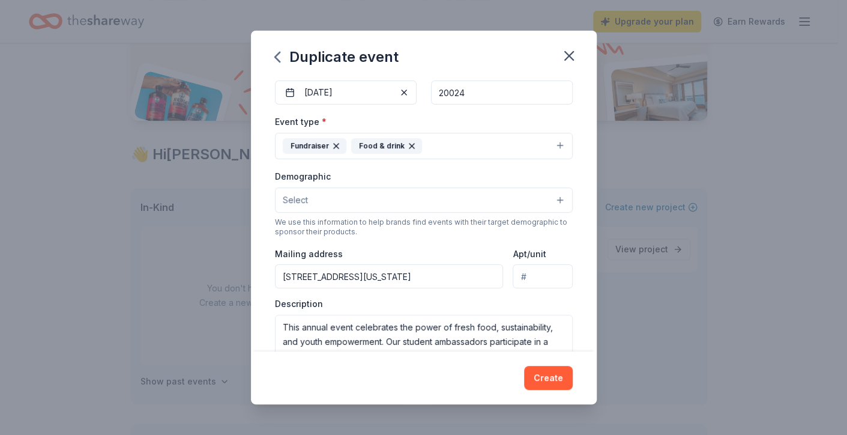
click at [551, 203] on button "Select" at bounding box center [424, 199] width 298 height 25
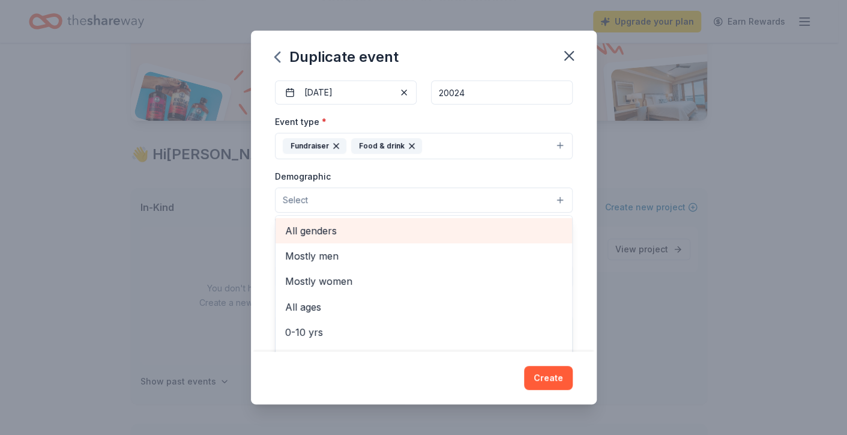
click at [493, 230] on span "All genders" at bounding box center [423, 231] width 277 height 16
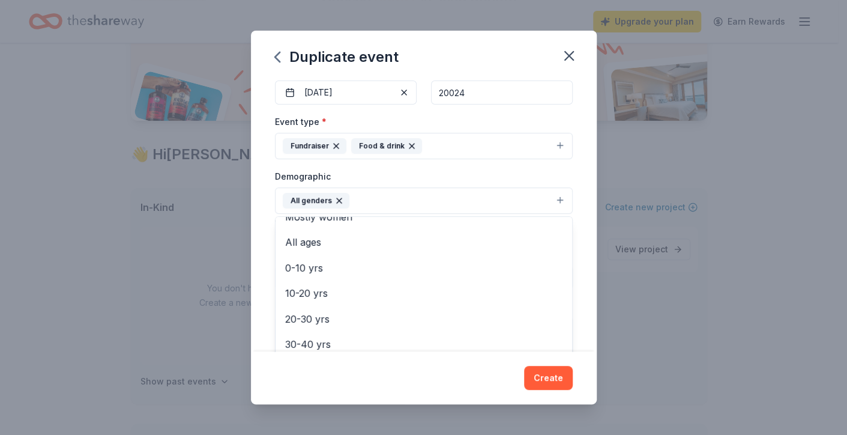
scroll to position [74, 0]
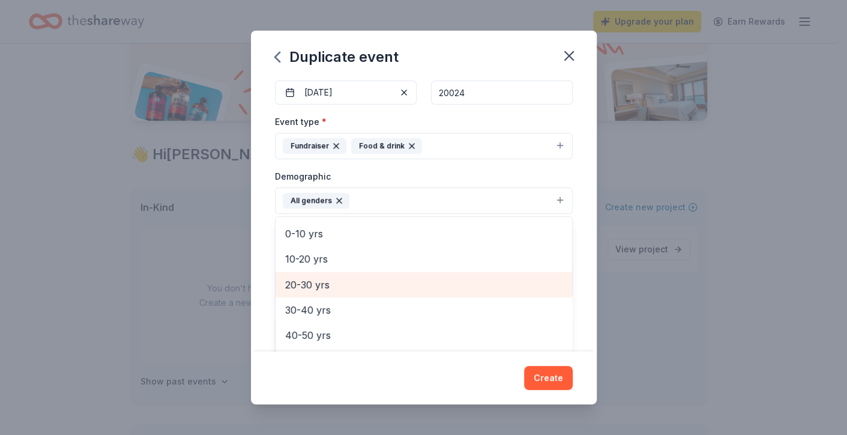
click at [409, 283] on span "20-30 yrs" at bounding box center [423, 285] width 277 height 16
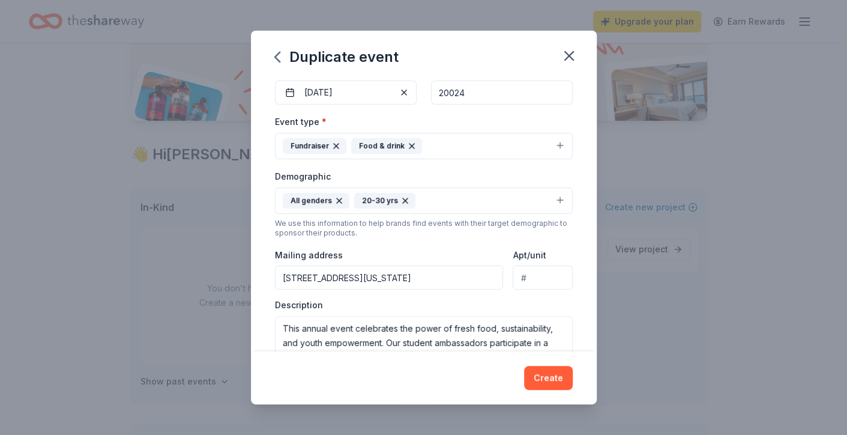
click at [441, 199] on button "All genders 20-30 yrs" at bounding box center [424, 200] width 298 height 26
click at [548, 199] on button "All genders 20-30 yrs" at bounding box center [424, 200] width 298 height 26
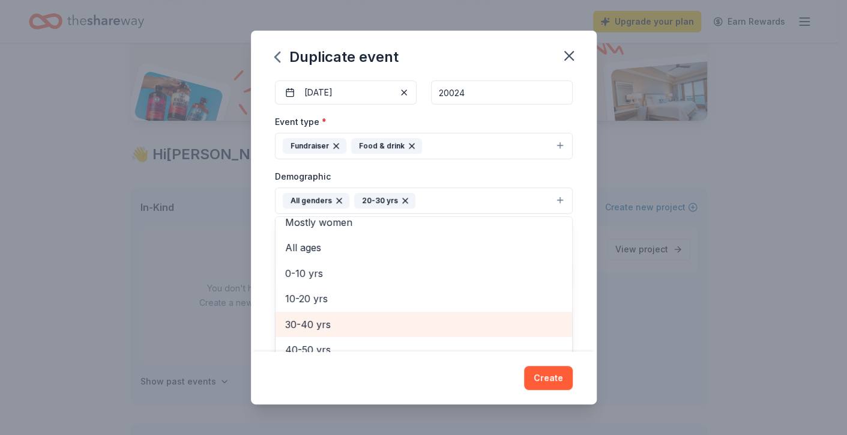
scroll to position [59, 0]
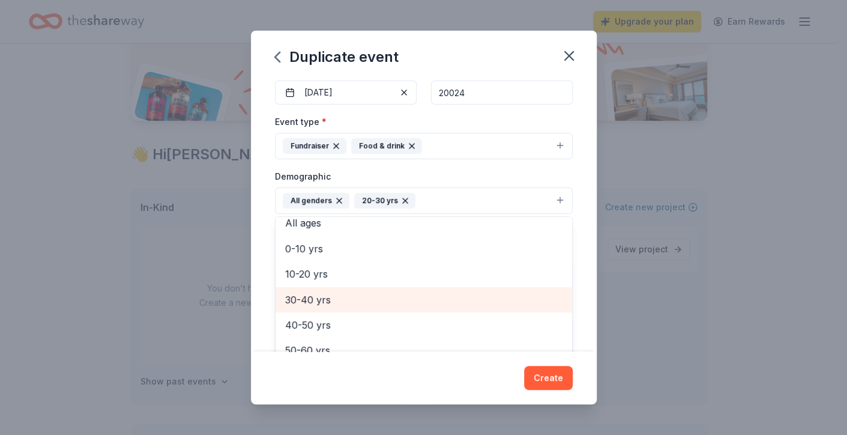
click at [374, 298] on span "30-40 yrs" at bounding box center [423, 300] width 277 height 16
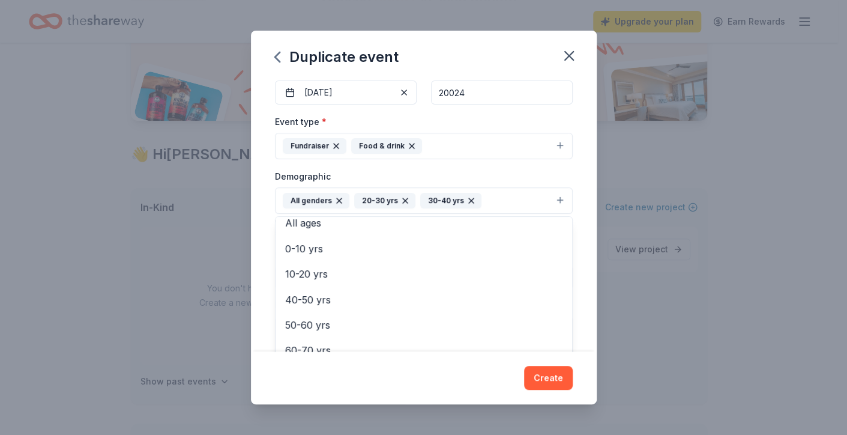
click at [500, 199] on button "All genders 20-30 yrs 30-40 yrs" at bounding box center [424, 200] width 298 height 26
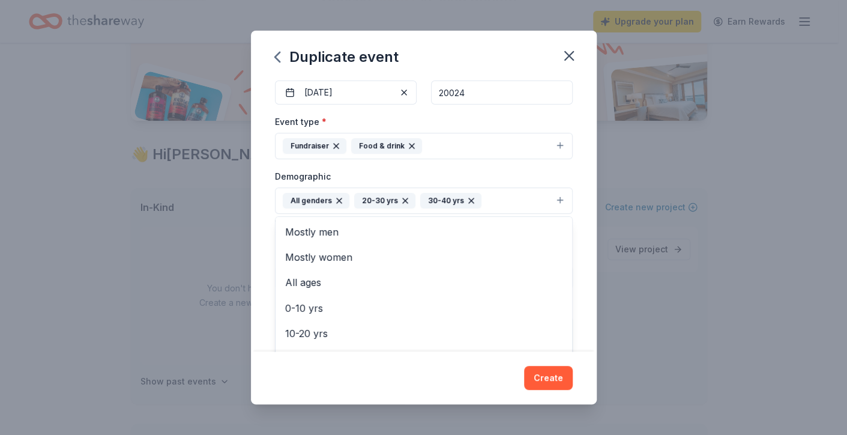
click at [513, 198] on button "All genders 20-30 yrs 30-40 yrs" at bounding box center [424, 200] width 298 height 26
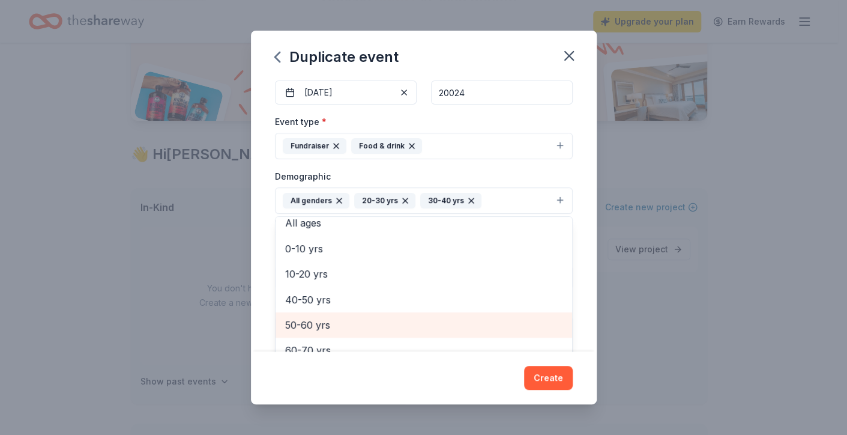
click at [367, 325] on span "50-60 yrs" at bounding box center [423, 325] width 277 height 16
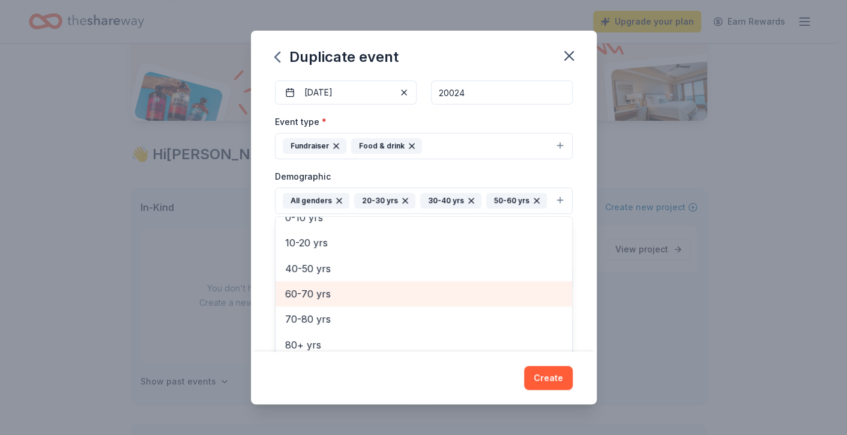
click at [373, 295] on span "60-70 yrs" at bounding box center [423, 294] width 277 height 16
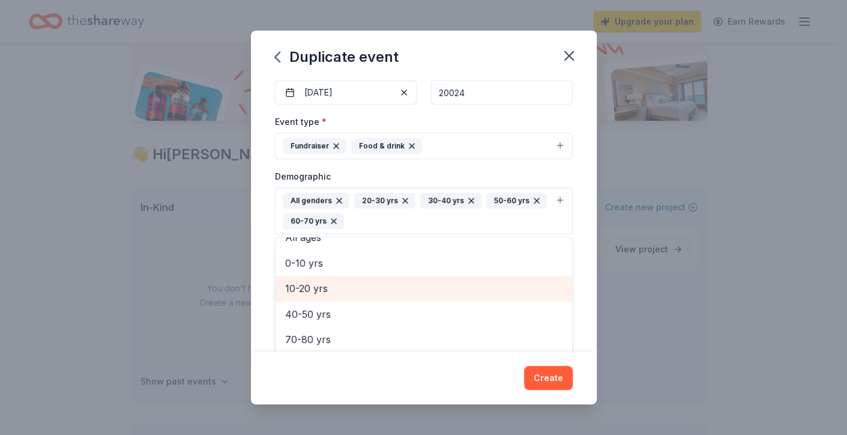
scroll to position [65, 0]
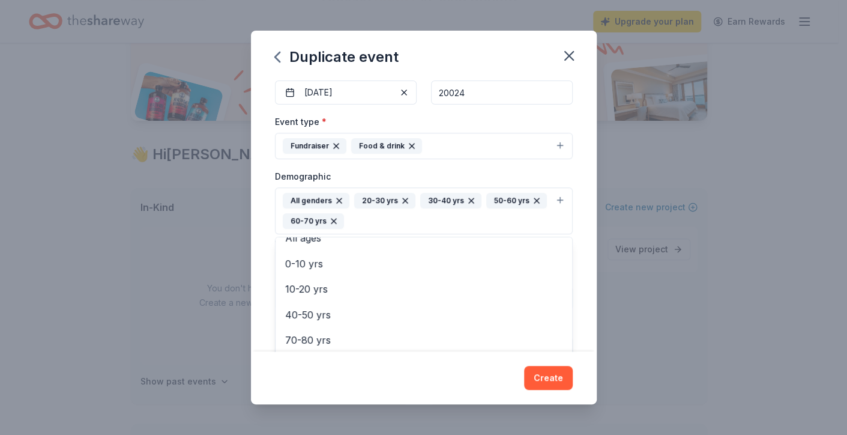
click at [577, 216] on div "Event name * 13th Annual Taste of the Garden Fundraiser 42 /100 Event website A…" at bounding box center [424, 215] width 346 height 273
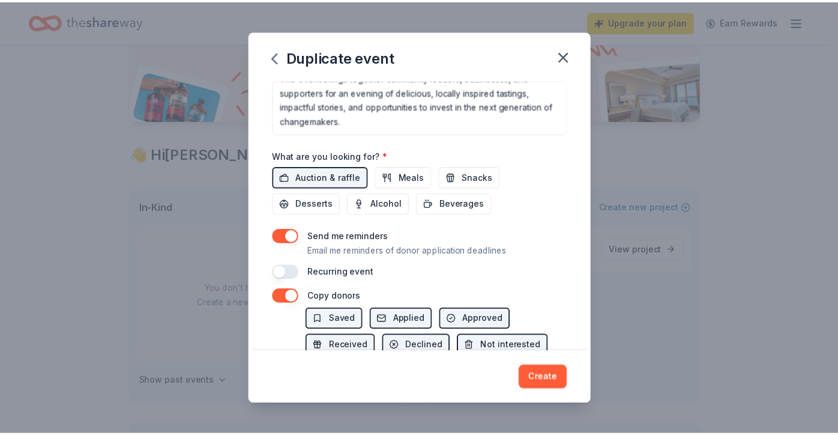
scroll to position [456, 0]
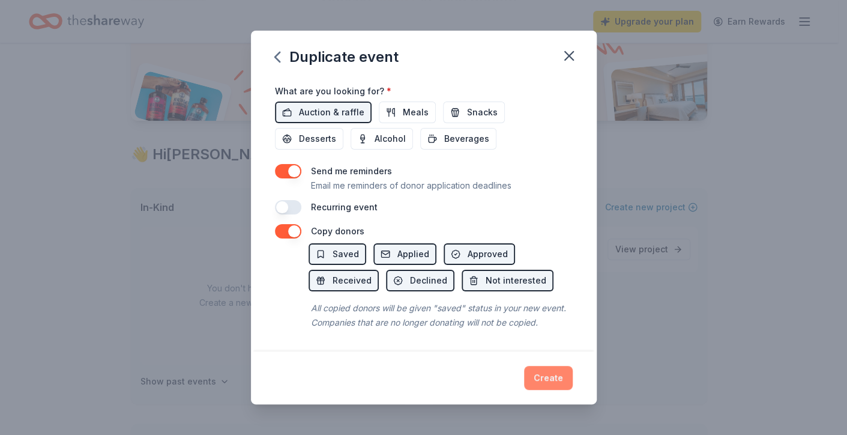
click at [547, 378] on button "Create" at bounding box center [548, 378] width 49 height 24
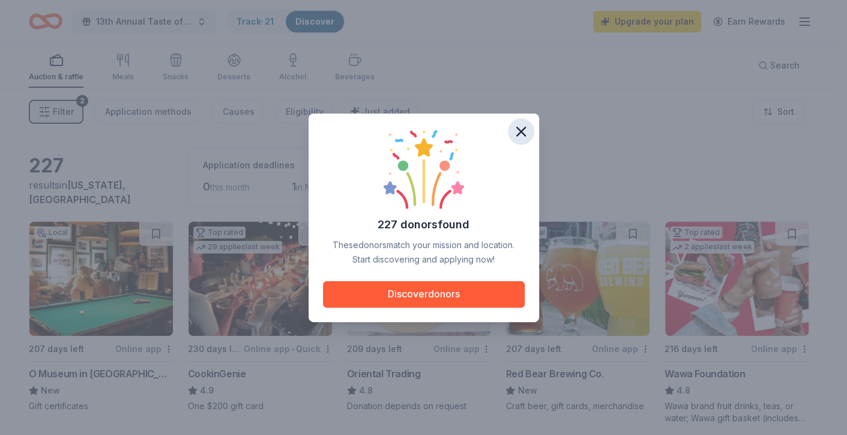
click at [522, 128] on icon "button" at bounding box center [521, 131] width 17 height 17
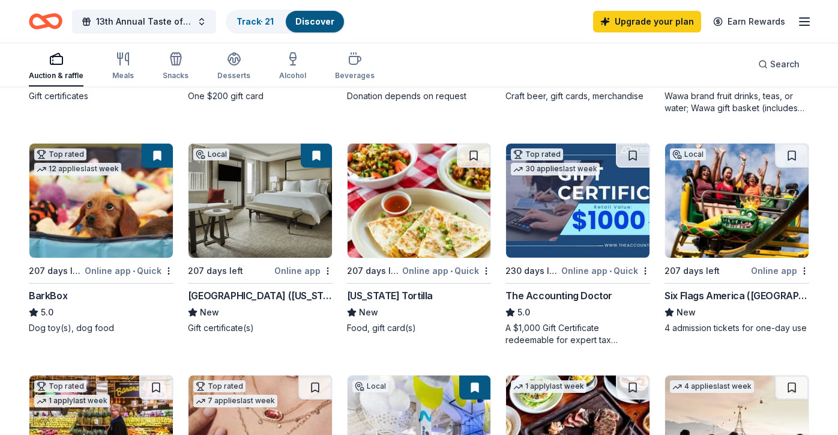
scroll to position [329, 0]
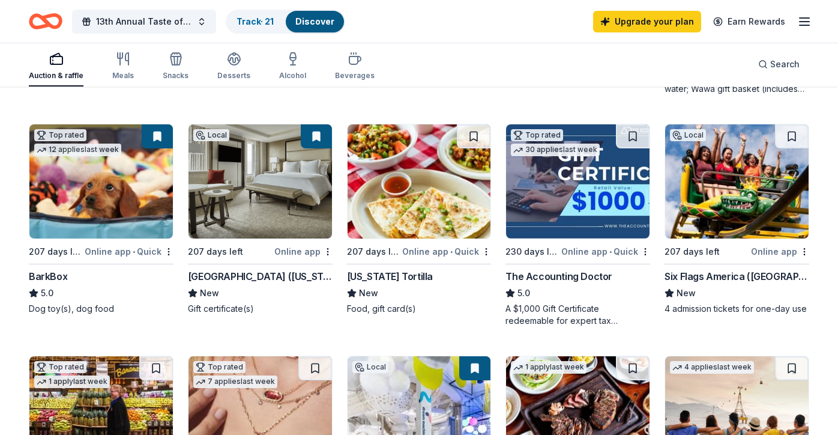
click at [56, 276] on div "BarkBox" at bounding box center [48, 276] width 38 height 14
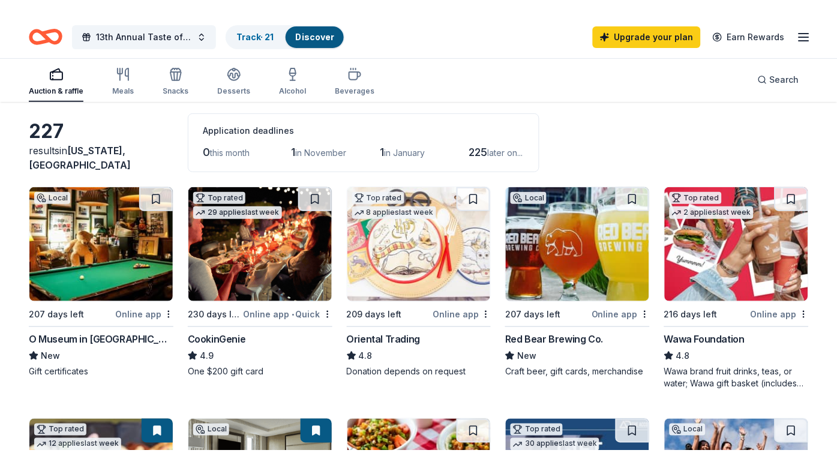
scroll to position [0, 0]
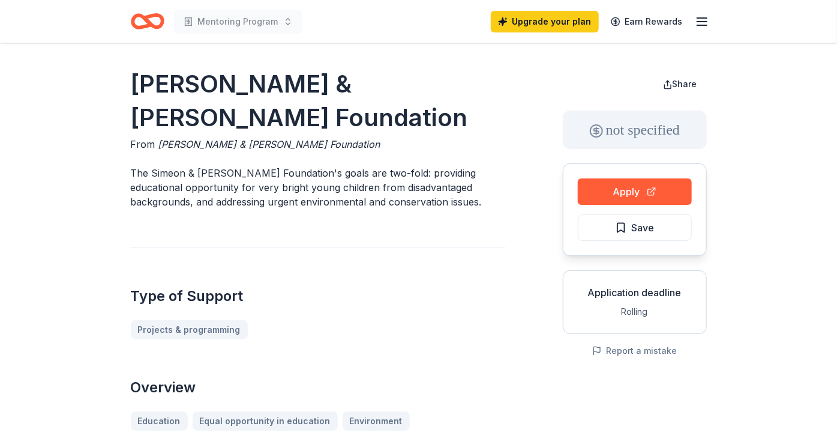
drag, startPoint x: 255, startPoint y: 106, endPoint x: 142, endPoint y: 87, distance: 114.4
click at [142, 87] on h1 "Simeon & Jean H. Locke Foundation" at bounding box center [318, 100] width 375 height 67
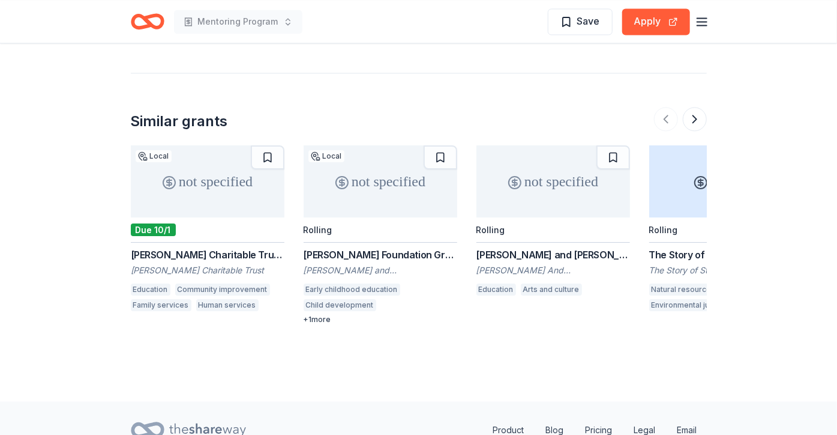
scroll to position [1133, 0]
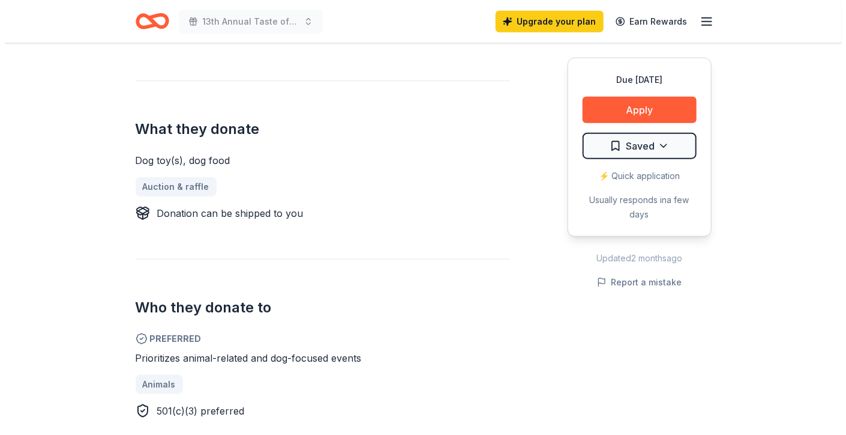
scroll to position [425, 0]
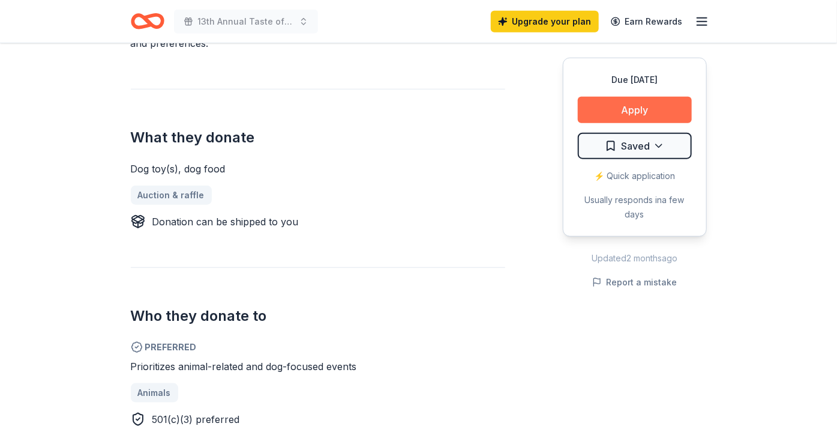
click at [626, 109] on button "Apply" at bounding box center [635, 110] width 114 height 26
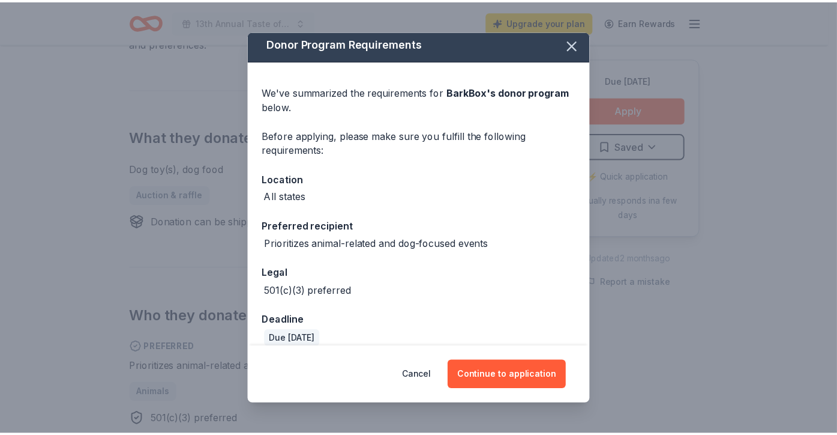
scroll to position [0, 0]
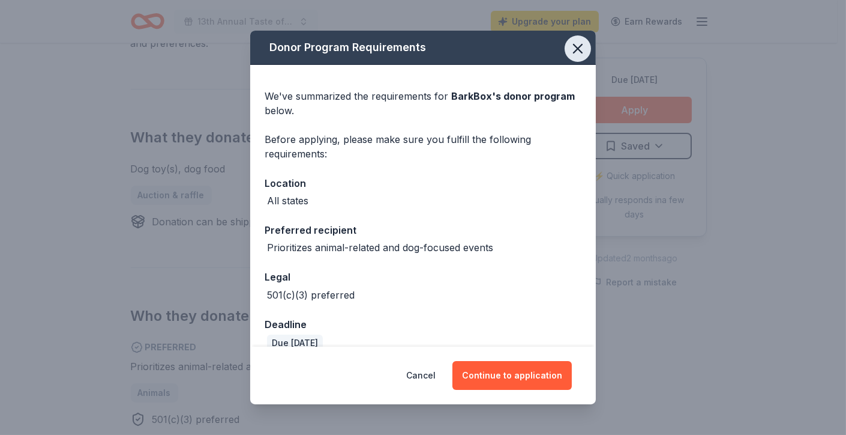
click at [574, 50] on icon "button" at bounding box center [578, 48] width 8 height 8
